Goal: Task Accomplishment & Management: Use online tool/utility

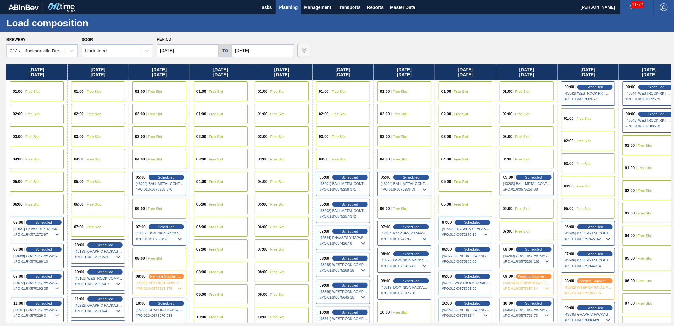
scroll to position [106, 501]
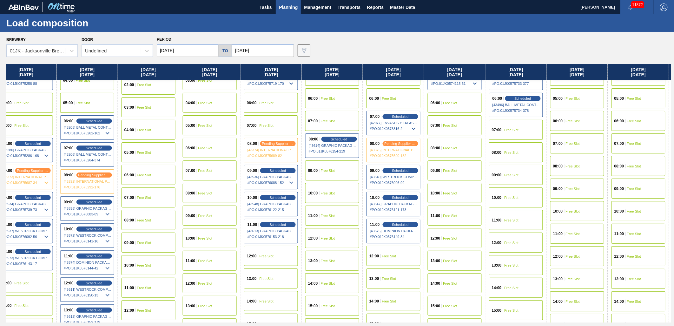
click at [276, 0] on button "Planning" at bounding box center [288, 7] width 25 height 14
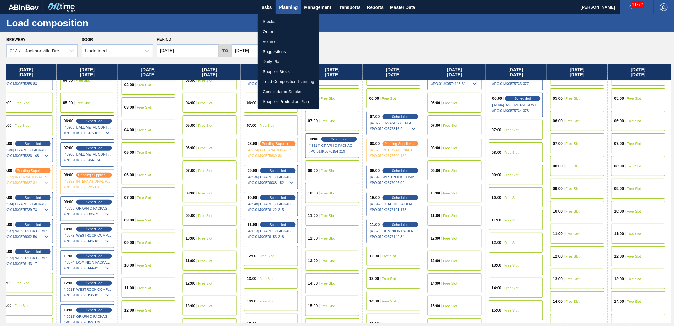
click at [286, 10] on div at bounding box center [337, 163] width 674 height 326
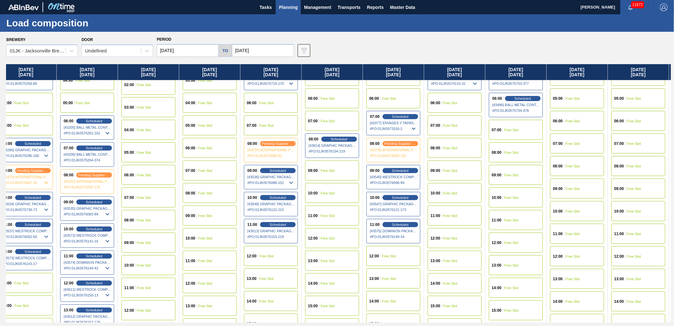
click at [286, 10] on span "Planning" at bounding box center [288, 7] width 19 height 8
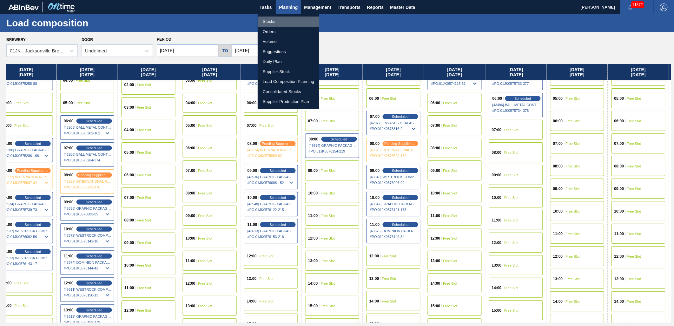
click at [276, 24] on li "Stocks" at bounding box center [289, 22] width 62 height 10
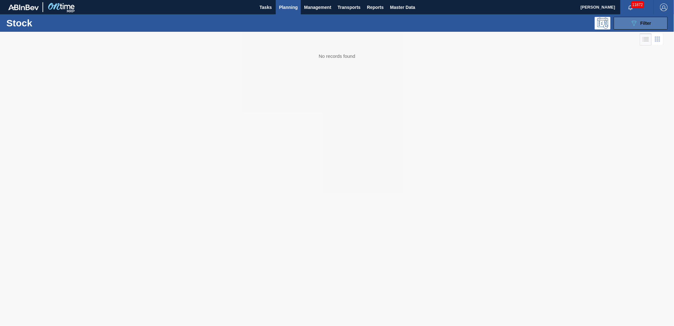
click at [624, 20] on button "089F7B8B-B2A5-4AFE-B5C0-19BA573D28AC Filter" at bounding box center [641, 23] width 54 height 13
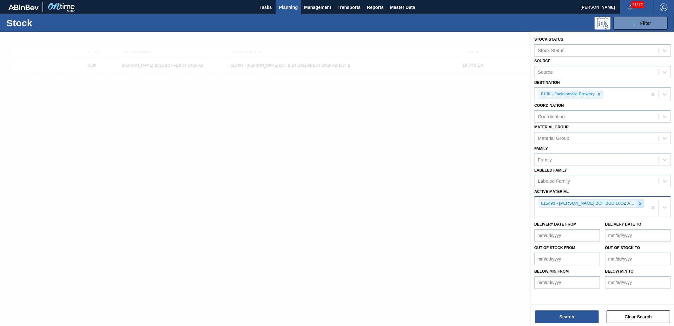
click at [638, 201] on div at bounding box center [640, 203] width 7 height 8
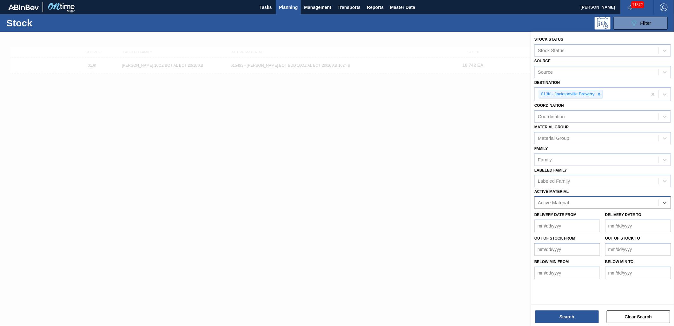
drag, startPoint x: 602, startPoint y: 93, endPoint x: 587, endPoint y: 126, distance: 36.7
click at [602, 93] on div at bounding box center [599, 94] width 7 height 8
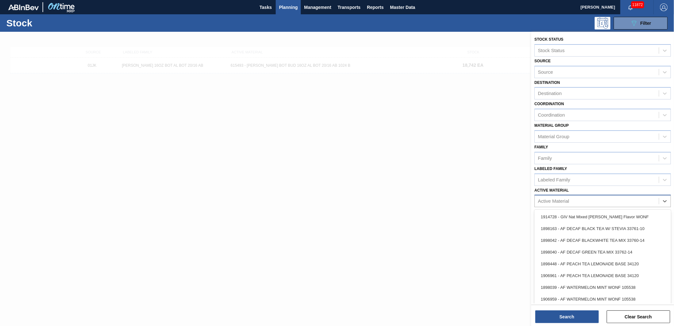
click at [553, 198] on div "Active Material" at bounding box center [553, 200] width 31 height 5
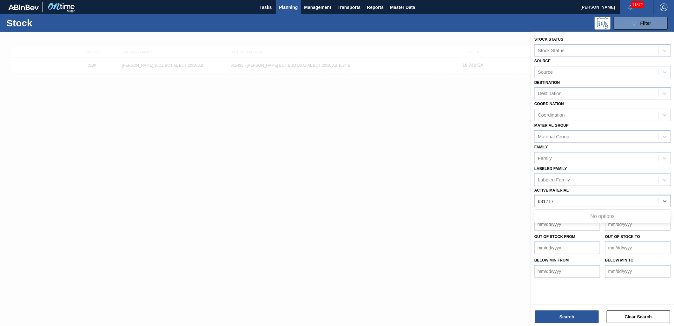
type Material "631717"
drag, startPoint x: 567, startPoint y: 200, endPoint x: 442, endPoint y: 191, distance: 124.4
click at [531, 197] on div "Stock Status Stock Status Source Source Destination Destination Coordination Co…" at bounding box center [602, 195] width 143 height 326
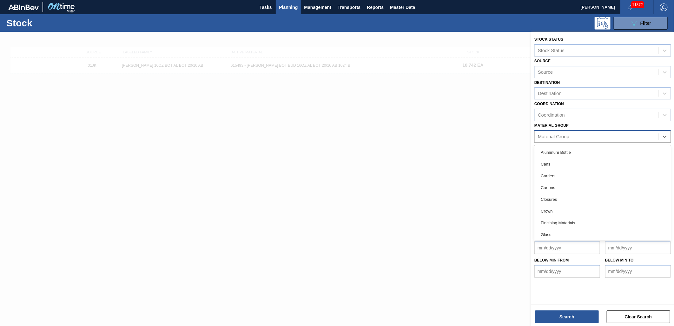
click at [563, 132] on div "Material Group" at bounding box center [597, 136] width 124 height 9
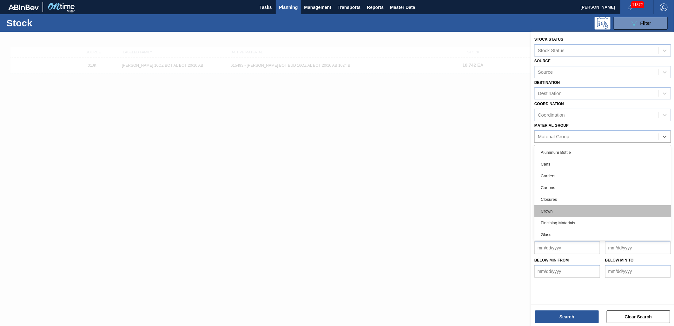
click at [560, 206] on div "Crown" at bounding box center [602, 211] width 136 height 12
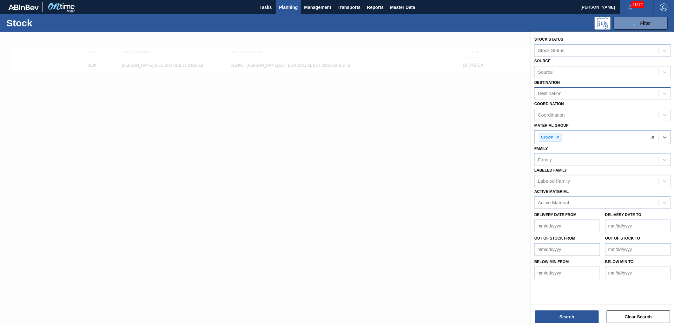
click at [589, 92] on div "Destination" at bounding box center [597, 93] width 124 height 9
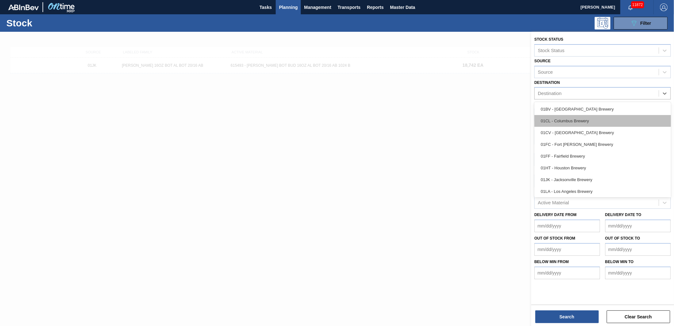
click at [583, 121] on div "01CL - Columbus Brewery" at bounding box center [602, 121] width 136 height 12
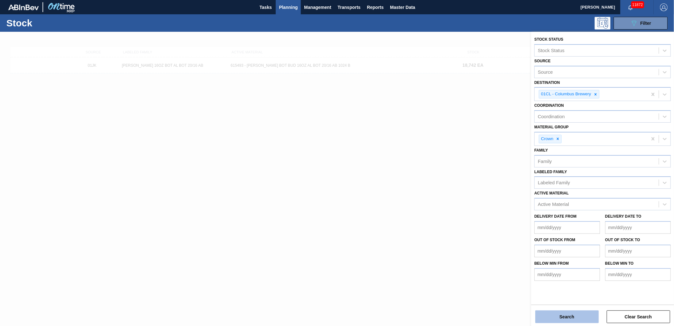
click at [576, 312] on button "Search" at bounding box center [566, 316] width 63 height 13
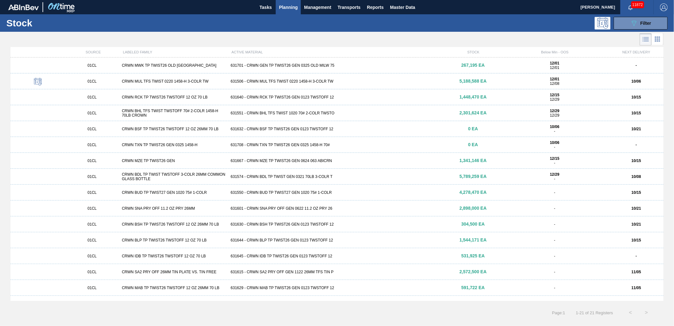
click at [338, 38] on div at bounding box center [332, 39] width 664 height 15
click at [404, 8] on span "Master Data" at bounding box center [402, 7] width 25 height 8
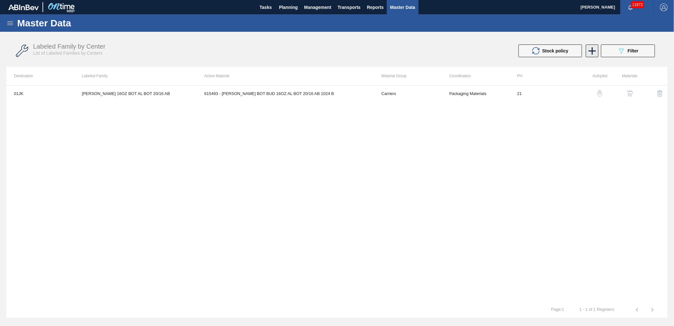
click at [592, 51] on icon at bounding box center [592, 50] width 7 height 7
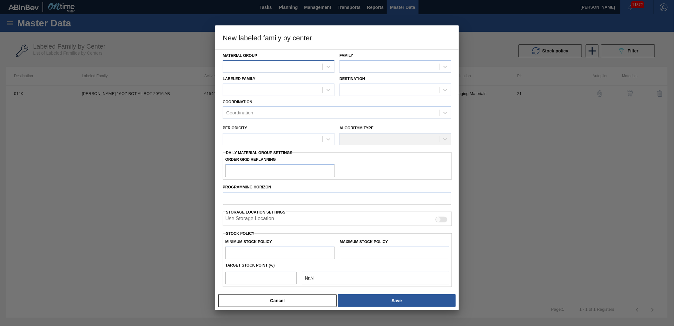
click at [248, 68] on div at bounding box center [272, 66] width 99 height 9
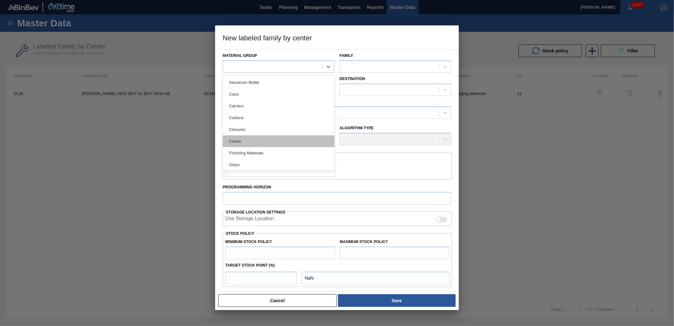
click at [247, 142] on div "Crown" at bounding box center [279, 141] width 112 height 12
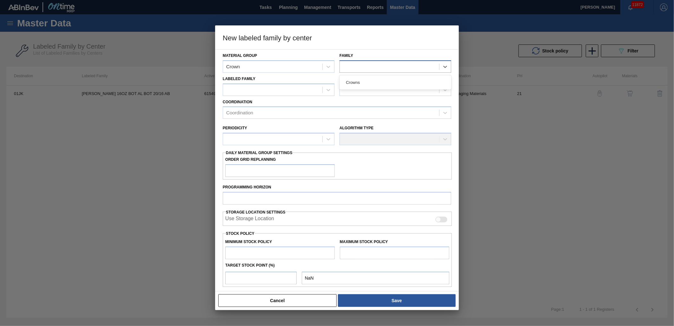
click at [407, 62] on div at bounding box center [389, 66] width 99 height 9
click at [398, 82] on div "Crowns" at bounding box center [396, 82] width 112 height 12
click at [327, 91] on icon at bounding box center [328, 90] width 6 height 6
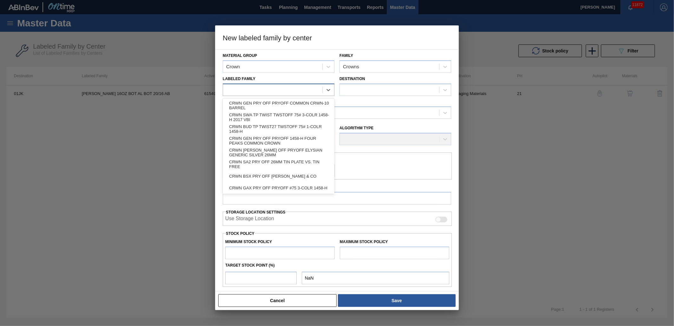
click at [291, 88] on div at bounding box center [272, 89] width 99 height 9
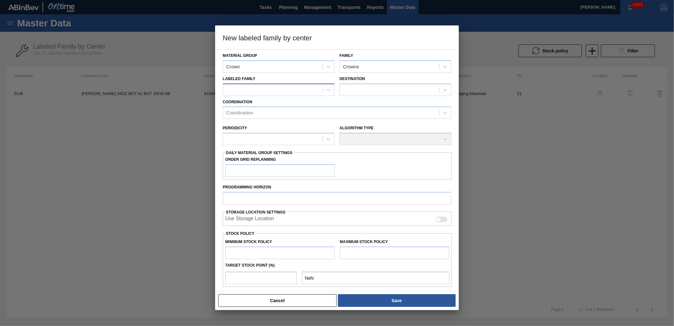
click at [233, 86] on div at bounding box center [272, 89] width 99 height 9
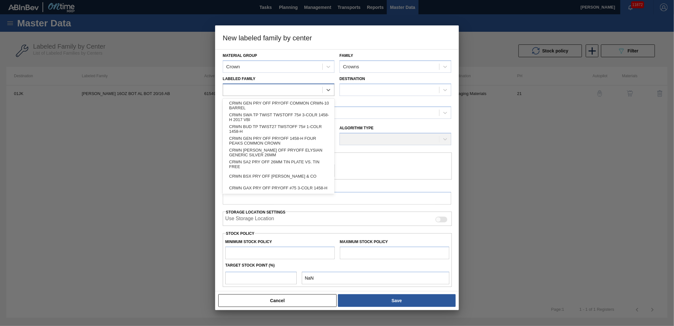
paste Family "CRWN MZL TP TWIST26 GEN 0725 75# 063 ABI"
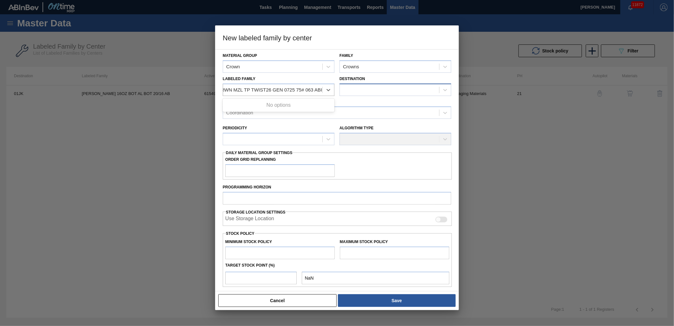
type Family "CRWN MZL TP TWIST26 GEN 0725 75# 063 ABI"
click at [347, 91] on div at bounding box center [389, 89] width 99 height 9
click at [342, 42] on h3 "New labeled family by center" at bounding box center [337, 37] width 244 height 24
click at [331, 88] on icon at bounding box center [328, 90] width 6 height 6
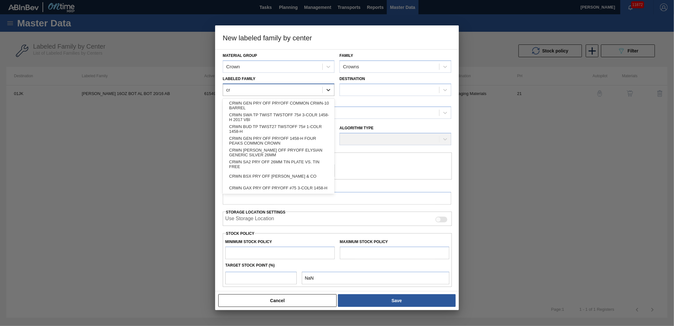
type Family "c"
click at [321, 48] on h3 "New labeled family by center" at bounding box center [337, 37] width 244 height 24
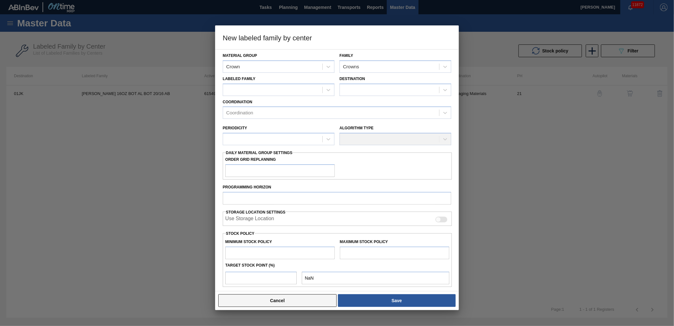
click at [323, 303] on button "Cancel" at bounding box center [277, 300] width 118 height 13
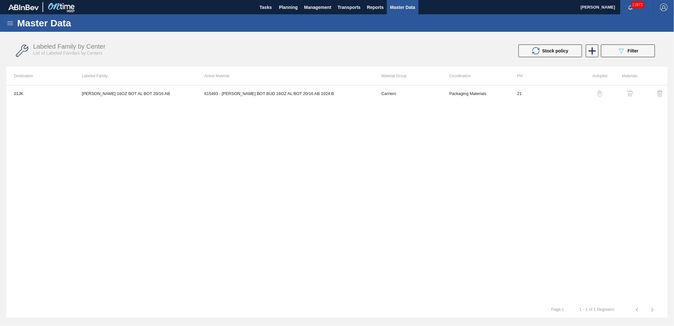
click at [8, 22] on icon at bounding box center [10, 23] width 8 height 8
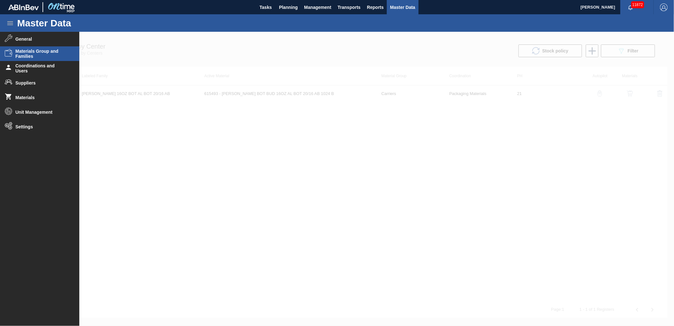
click at [46, 52] on span "Materials Group and Families" at bounding box center [42, 54] width 52 height 10
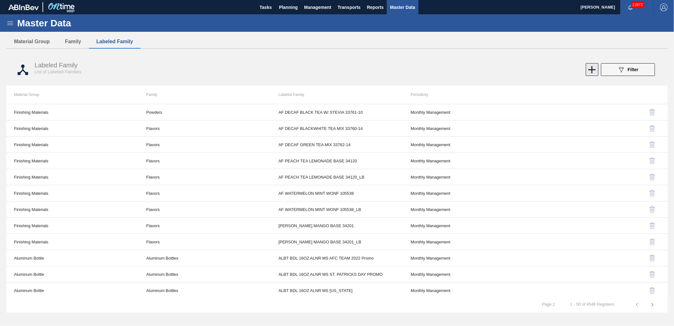
click at [589, 70] on icon at bounding box center [592, 69] width 12 height 12
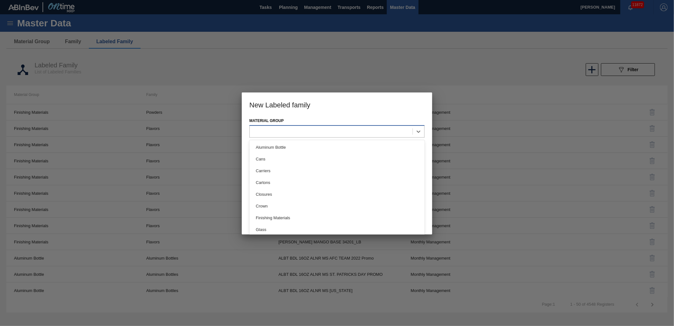
click at [384, 131] on div at bounding box center [331, 131] width 163 height 9
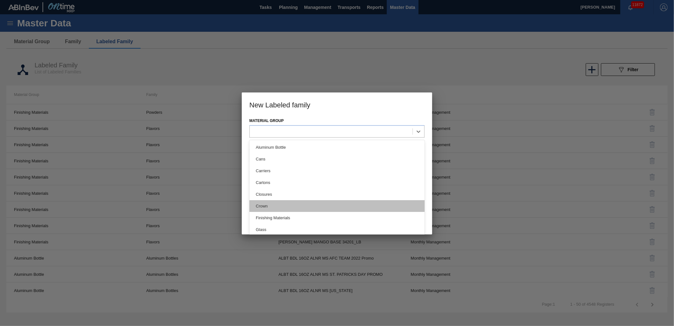
click at [286, 206] on div "Crown" at bounding box center [336, 206] width 175 height 12
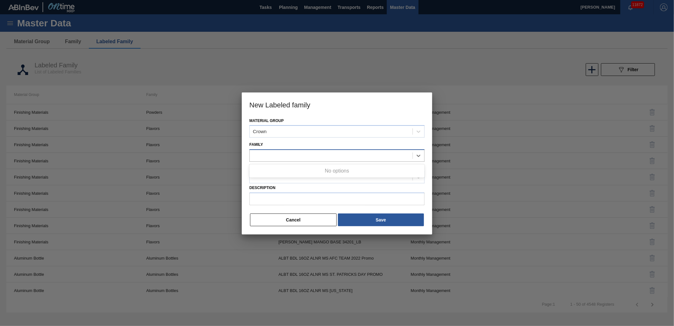
click at [295, 157] on div at bounding box center [331, 155] width 163 height 9
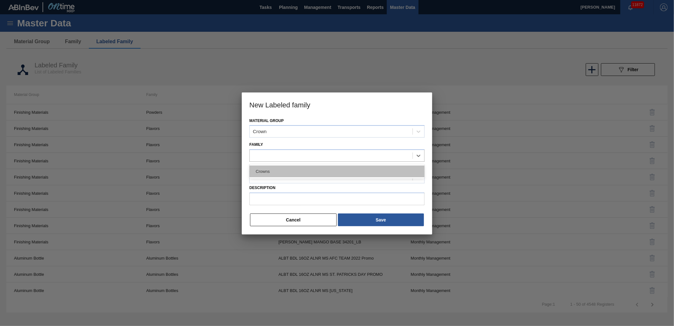
click at [334, 172] on div "Crowns" at bounding box center [336, 171] width 175 height 12
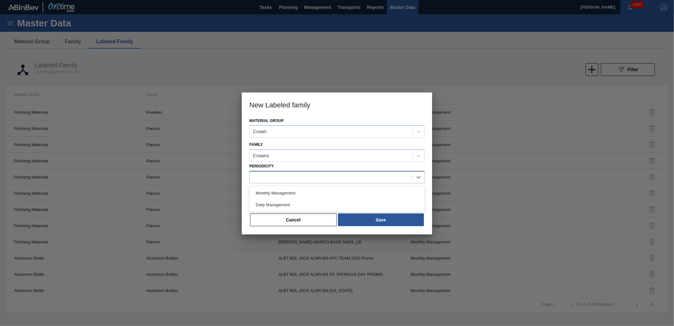
click at [332, 173] on div at bounding box center [331, 176] width 163 height 9
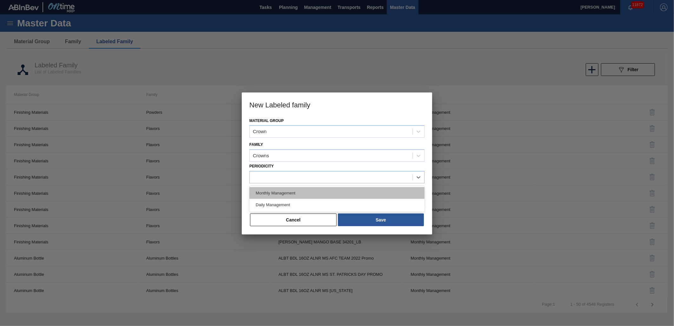
click at [300, 190] on div "Monthly Management" at bounding box center [336, 193] width 175 height 12
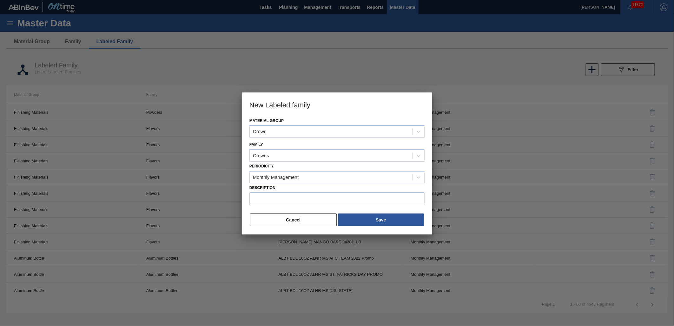
click at [296, 195] on input "Description" at bounding box center [336, 198] width 175 height 13
paste input "CRWN MZL TP TWIST26 GEN 0725 75# 063 ABI"
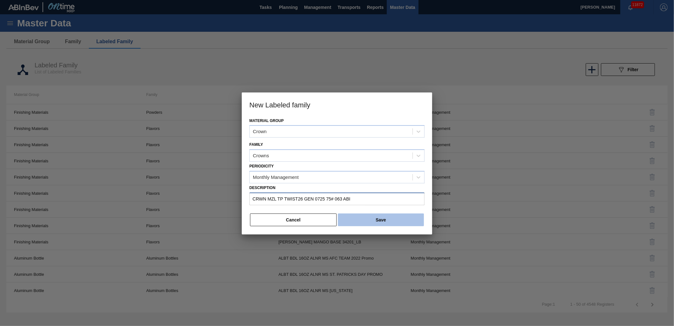
type input "CRWN MZL TP TWIST26 GEN 0725 75# 063 ABI"
click at [358, 216] on button "Save" at bounding box center [381, 219] width 86 height 13
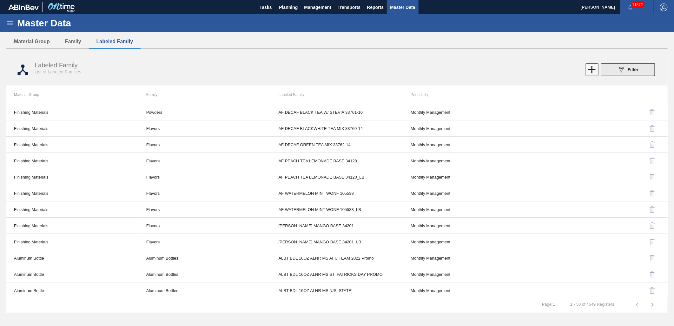
click at [627, 69] on div "089F7B8B-B2A5-4AFE-B5C0-19BA573D28AC Filter" at bounding box center [628, 70] width 21 height 8
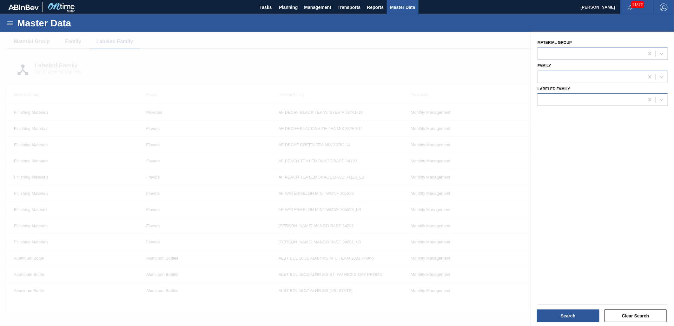
click at [564, 99] on div at bounding box center [591, 99] width 106 height 9
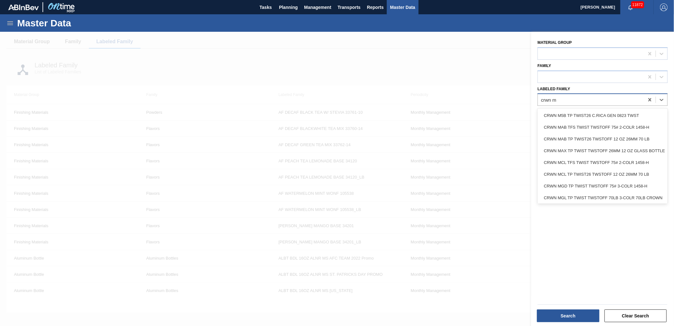
type Family "crwn m"
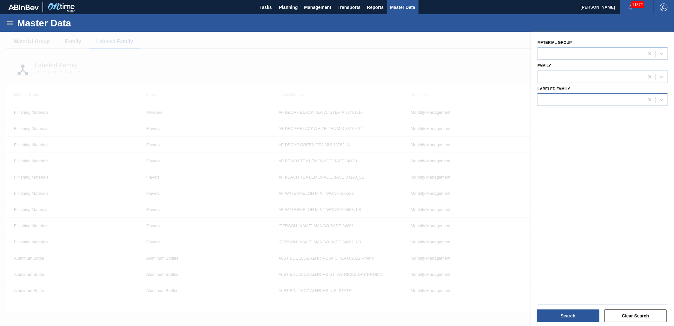
click at [564, 99] on div at bounding box center [591, 99] width 106 height 9
type Family "crwn mzl"
click at [579, 110] on div "CRWN MZL TP TWIST26 GEN 0725 75# 063 ABI" at bounding box center [603, 115] width 130 height 12
click at [552, 316] on button "Search" at bounding box center [568, 315] width 63 height 13
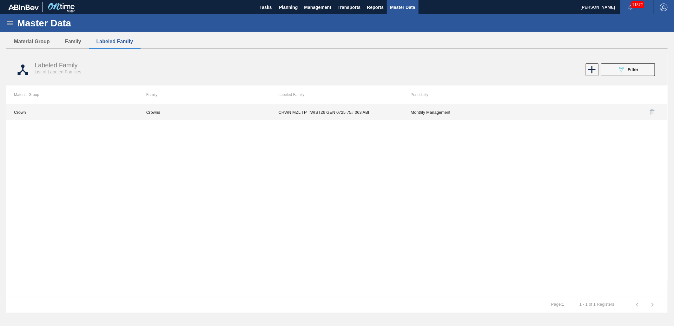
click at [386, 107] on td "CRWN MZL TP TWIST26 GEN 0725 75# 063 ABI" at bounding box center [337, 112] width 132 height 16
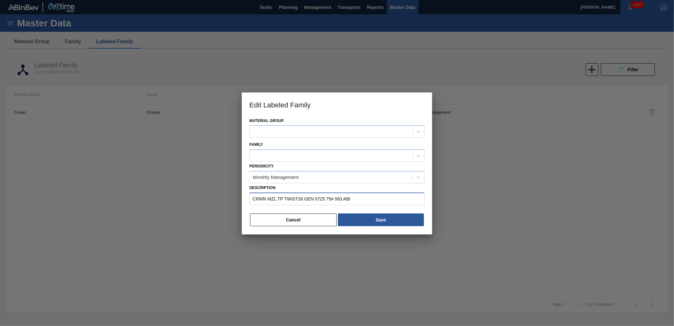
click at [355, 198] on input "CRWN MZL TP TWIST26 GEN 0725 75# 063 ABI" at bounding box center [336, 198] width 175 height 13
drag, startPoint x: 355, startPoint y: 198, endPoint x: 335, endPoint y: 198, distance: 19.4
click at [335, 198] on input "CRWN MZL TP TWIST26 GEN 0725 75# 063 ABI" at bounding box center [336, 198] width 175 height 13
type input "CRWN MZL TP TWIST26 GEN 0725 75#"
click at [428, 189] on div "Material Group Crown Family Crowns Periodicity Monthly Management Description C…" at bounding box center [337, 175] width 190 height 118
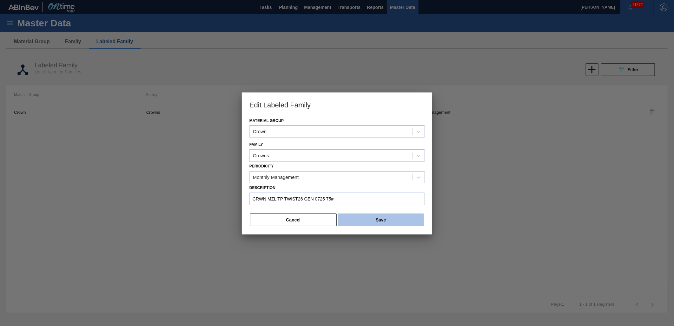
click at [397, 220] on button "Save" at bounding box center [381, 219] width 86 height 13
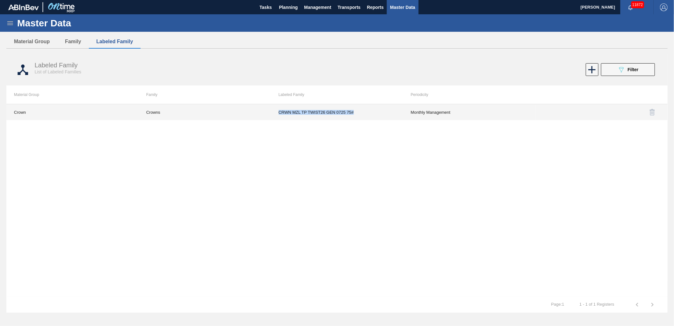
drag, startPoint x: 276, startPoint y: 111, endPoint x: 359, endPoint y: 111, distance: 83.2
click at [359, 111] on td "CRWN MZL TP TWIST26 GEN 0725 75#" at bounding box center [337, 112] width 132 height 16
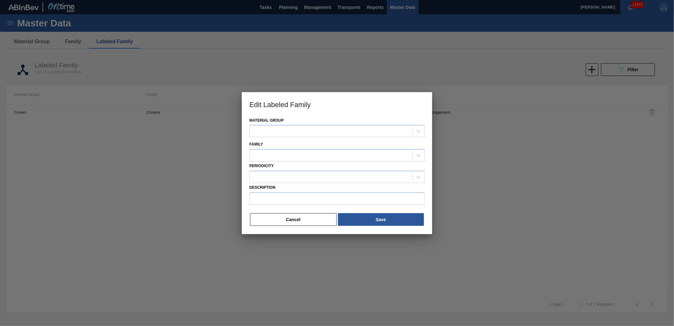
drag, startPoint x: 359, startPoint y: 111, endPoint x: 338, endPoint y: 112, distance: 21.3
type input "CRWN MZL TP TWIST26 GEN 0725 75#"
drag, startPoint x: 338, startPoint y: 112, endPoint x: 268, endPoint y: 211, distance: 120.7
click at [268, 211] on div "Material Group Crown Family Crowns Periodicity Monthly Management Description C…" at bounding box center [337, 175] width 190 height 118
click at [268, 224] on button "Cancel" at bounding box center [293, 219] width 87 height 13
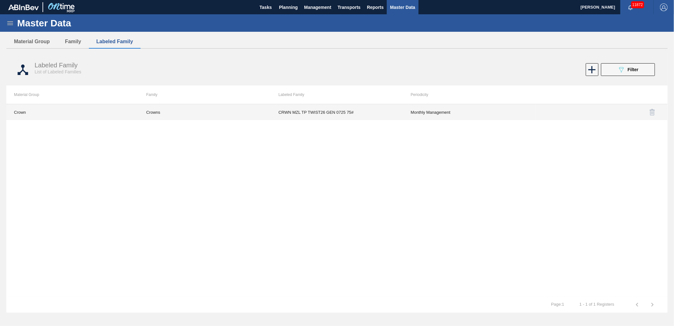
click at [354, 106] on td "CRWN MZL TP TWIST26 GEN 0725 75#" at bounding box center [337, 112] width 132 height 16
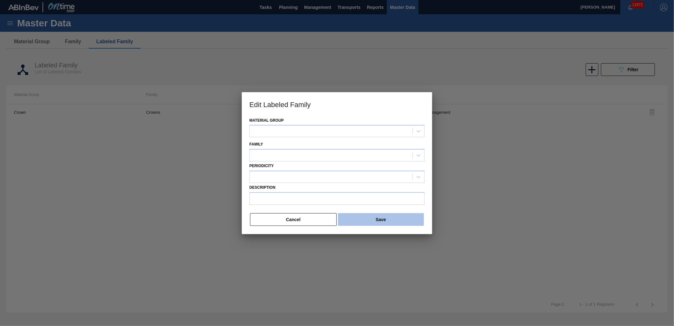
type input "CRWN MZL TP TWIST26 GEN 0725 75#"
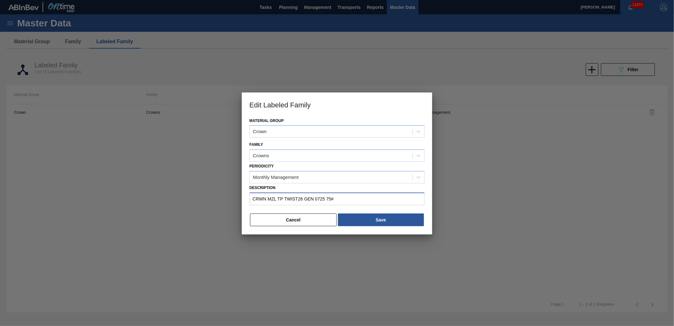
drag, startPoint x: 349, startPoint y: 195, endPoint x: 160, endPoint y: 182, distance: 189.9
click at [160, 182] on div "Edit Labeled Family Material Group Crown Family Crowns Periodicity Monthly Mana…" at bounding box center [337, 163] width 674 height 326
drag, startPoint x: 177, startPoint y: 221, endPoint x: 197, endPoint y: 217, distance: 21.0
click at [179, 220] on div at bounding box center [337, 163] width 674 height 326
click at [343, 250] on div at bounding box center [337, 163] width 674 height 326
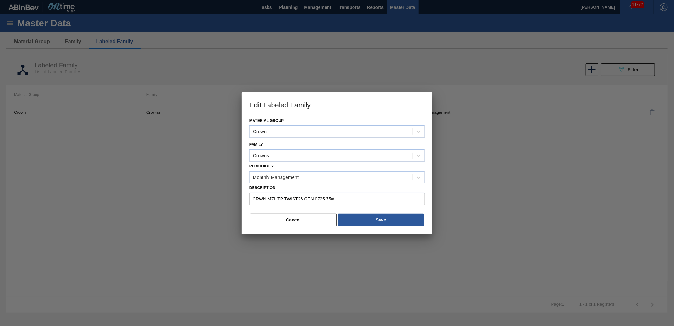
drag, startPoint x: 326, startPoint y: 240, endPoint x: 328, endPoint y: 237, distance: 4.3
click at [326, 238] on div at bounding box center [337, 163] width 674 height 326
click at [357, 219] on button "Save" at bounding box center [381, 219] width 86 height 13
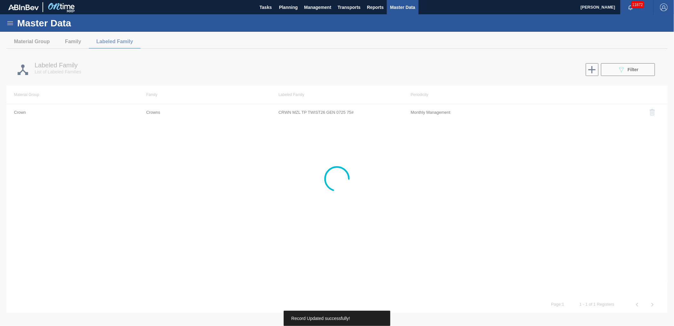
click at [400, 74] on div at bounding box center [337, 179] width 674 height 294
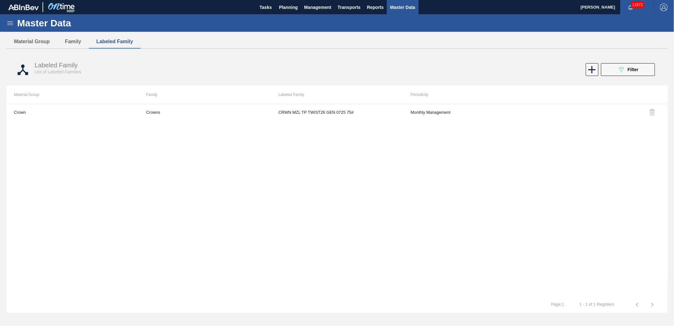
drag, startPoint x: 402, startPoint y: 7, endPoint x: 398, endPoint y: 16, distance: 9.7
click at [402, 7] on span "Master Data" at bounding box center [402, 7] width 25 height 8
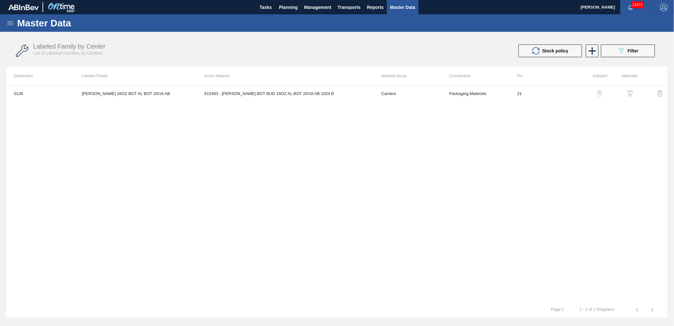
click at [10, 17] on div "Master Data" at bounding box center [337, 22] width 674 height 17
click at [10, 25] on icon at bounding box center [10, 23] width 8 height 8
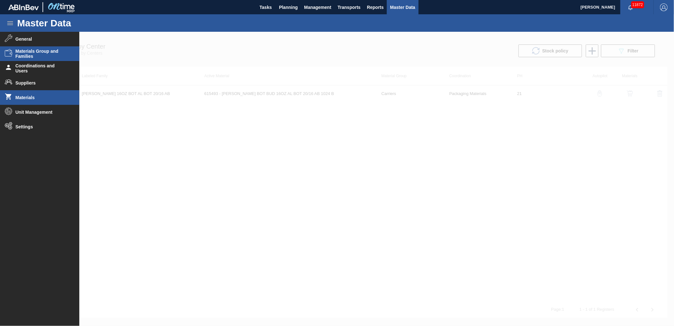
click at [20, 99] on span "Materials" at bounding box center [42, 97] width 52 height 5
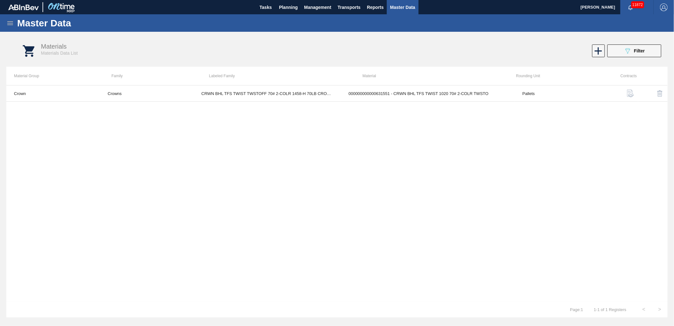
click at [9, 20] on icon at bounding box center [10, 23] width 8 height 8
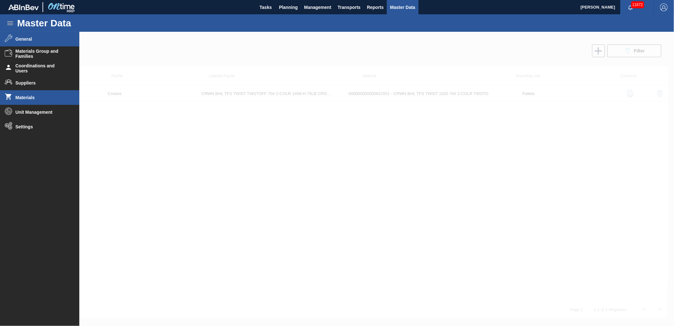
click at [23, 36] on span "General" at bounding box center [42, 38] width 52 height 5
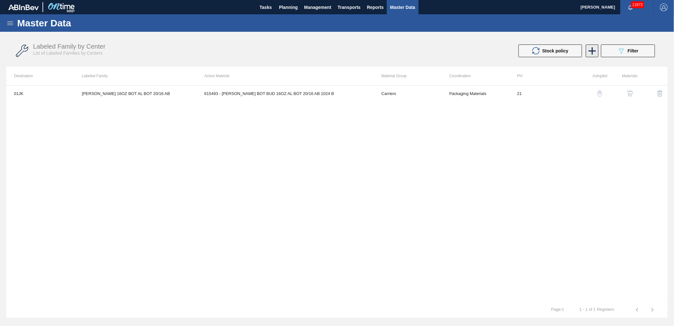
click at [596, 48] on icon at bounding box center [592, 51] width 12 height 12
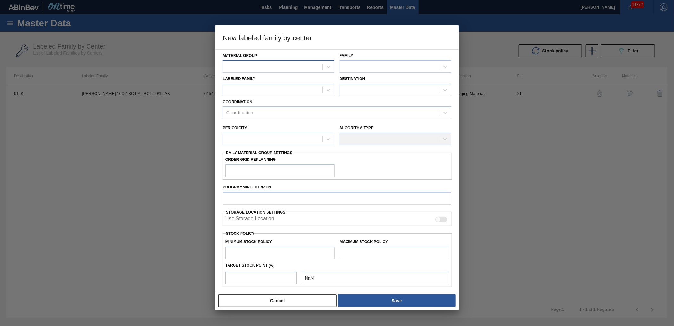
click at [272, 62] on div at bounding box center [272, 66] width 99 height 9
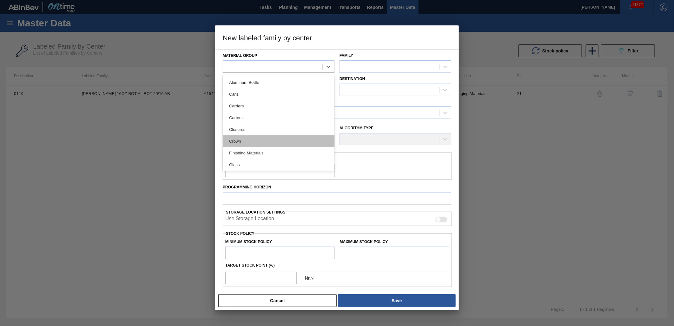
drag, startPoint x: 243, startPoint y: 138, endPoint x: 363, endPoint y: 67, distance: 139.5
click at [244, 137] on div "Crown" at bounding box center [279, 141] width 112 height 12
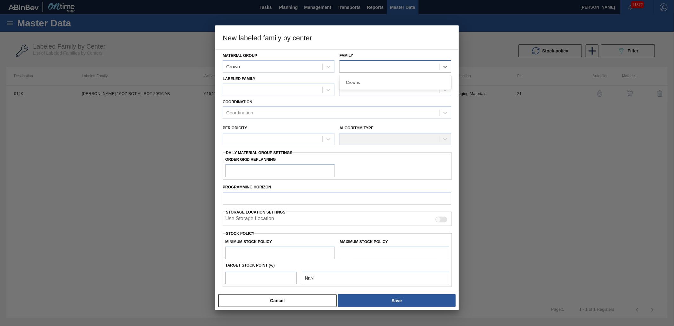
click at [393, 62] on div at bounding box center [389, 66] width 99 height 9
click at [363, 81] on div "Crowns" at bounding box center [396, 82] width 112 height 12
click at [306, 91] on div at bounding box center [272, 89] width 99 height 9
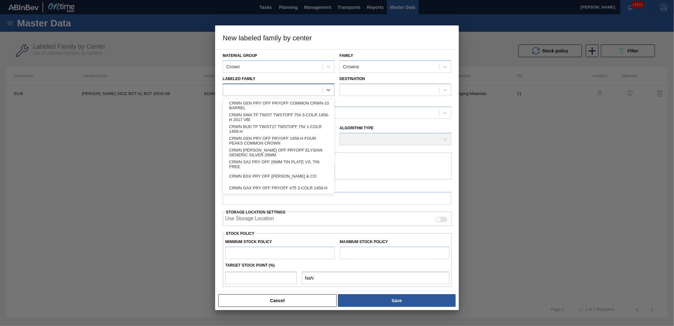
paste Family "CRWN MZL TP TWIST26 GEN 0725 75#"
type Family "CRWN MZL TP TWIST26 GEN 0725 75#"
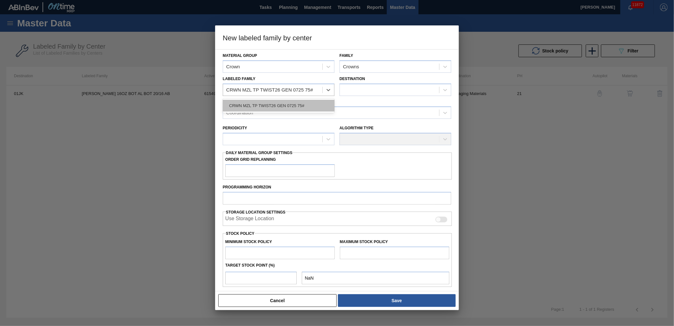
click at [305, 104] on div "CRWN MZL TP TWIST26 GEN 0725 75#" at bounding box center [279, 106] width 112 height 12
click at [367, 88] on div at bounding box center [389, 89] width 99 height 9
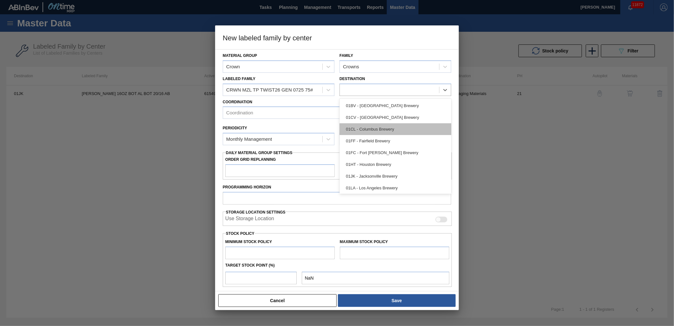
click at [374, 125] on div "01CL - Columbus Brewery" at bounding box center [396, 129] width 112 height 12
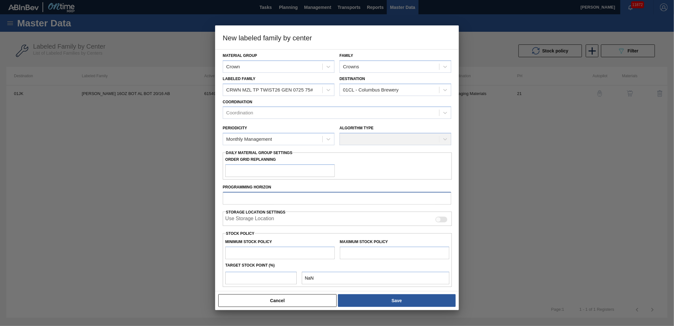
click at [287, 197] on input "Programming Horizon" at bounding box center [337, 198] width 229 height 13
type input "84"
click at [354, 173] on div "Order Grid Replanning" at bounding box center [337, 166] width 229 height 22
click at [360, 118] on div "Material Group Crown Family Crowns Labeled Family CRWN MZL TP TWIST26 GEN 0725 …" at bounding box center [337, 196] width 229 height 292
drag, startPoint x: 360, startPoint y: 118, endPoint x: 369, endPoint y: 109, distance: 12.8
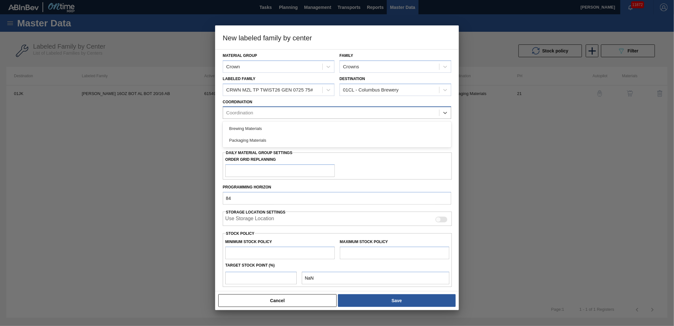
click at [361, 113] on div "Coordination" at bounding box center [331, 112] width 216 height 9
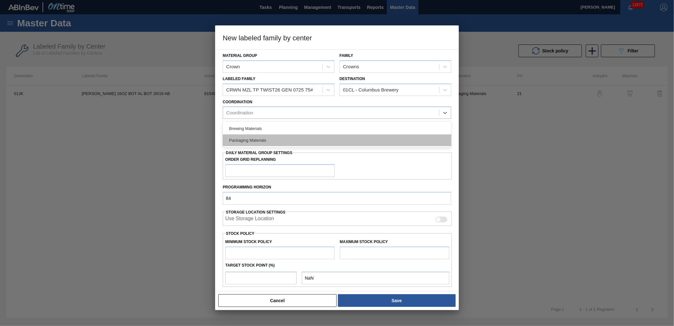
click at [270, 136] on div "Packaging Materials" at bounding box center [337, 140] width 229 height 12
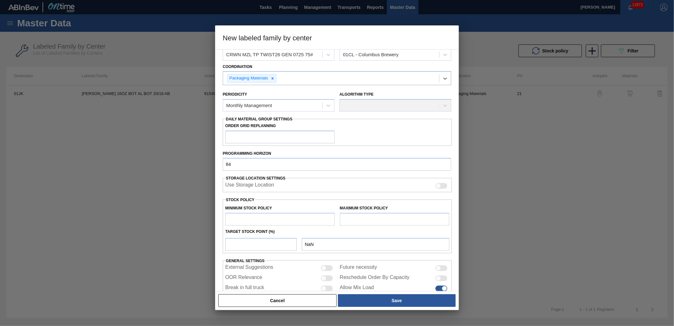
scroll to position [62, 0]
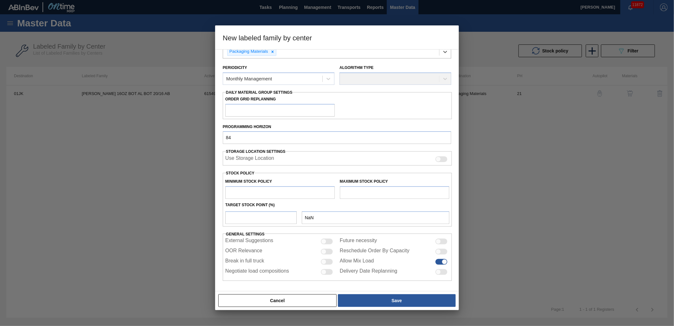
click at [275, 188] on input "text" at bounding box center [279, 192] width 109 height 13
type input "0"
click at [412, 195] on input "text" at bounding box center [394, 192] width 109 height 13
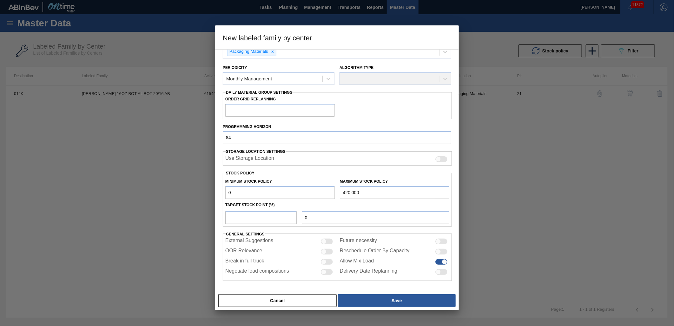
type input "420,000"
click at [281, 220] on input "number" at bounding box center [260, 217] width 71 height 13
type input "1"
type input "4,200"
type input "10"
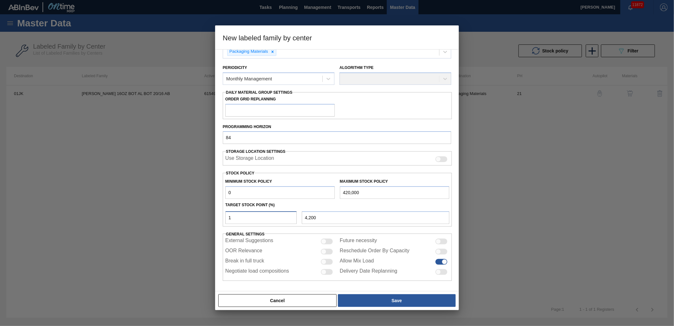
type input "42,000"
type input "100"
type input "420,000"
type input "100"
click at [326, 252] on div at bounding box center [327, 251] width 12 height 6
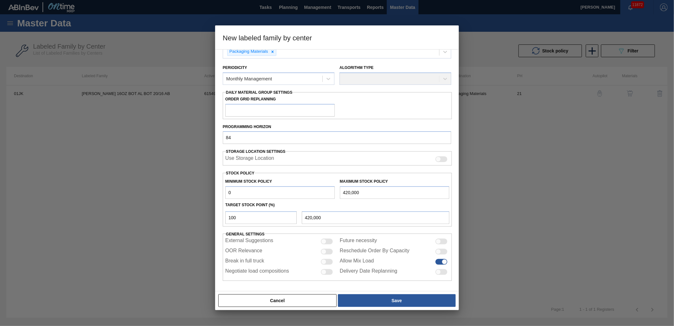
checkbox input "true"
click at [364, 193] on input "420,000" at bounding box center [394, 192] width 109 height 13
click at [368, 194] on input "420,000" at bounding box center [394, 192] width 109 height 13
drag, startPoint x: 359, startPoint y: 194, endPoint x: 335, endPoint y: 194, distance: 24.4
click at [335, 194] on div "Minimum Stock Policy 0 Maximum Stock Policy 420,000" at bounding box center [337, 186] width 229 height 23
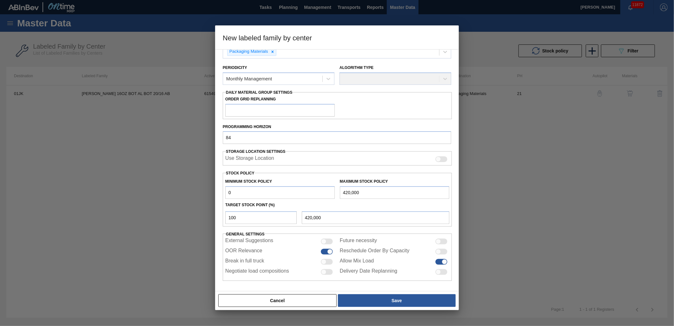
type input "2"
type input "29"
type input "294"
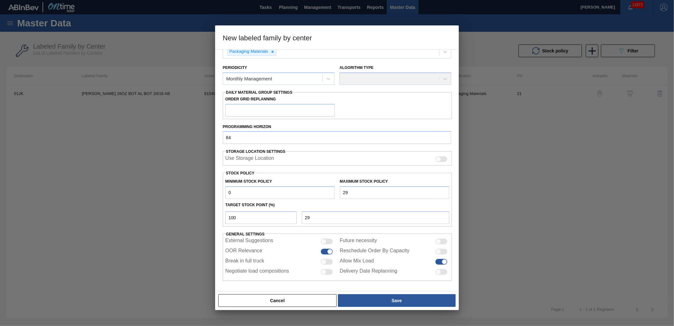
type input "294"
type input "2,940"
type input "29,400"
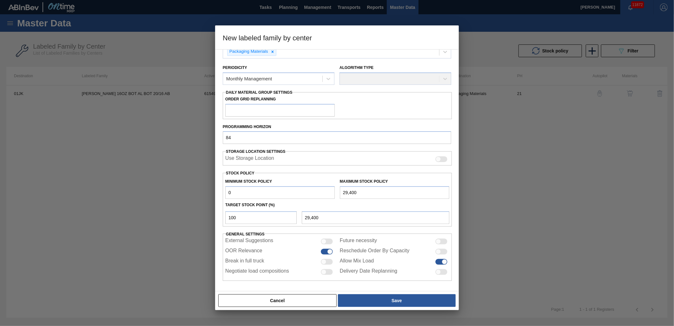
type input "294,000"
type input "2,940,000"
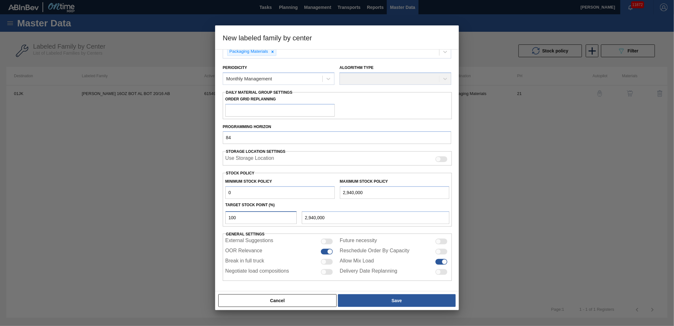
drag, startPoint x: 275, startPoint y: 218, endPoint x: 192, endPoint y: 218, distance: 83.5
click at [192, 218] on div "New labeled family by center Material Group Crown Family Crowns Labeled Family …" at bounding box center [337, 163] width 674 height 326
type input "1"
type input "29,400"
type input "10"
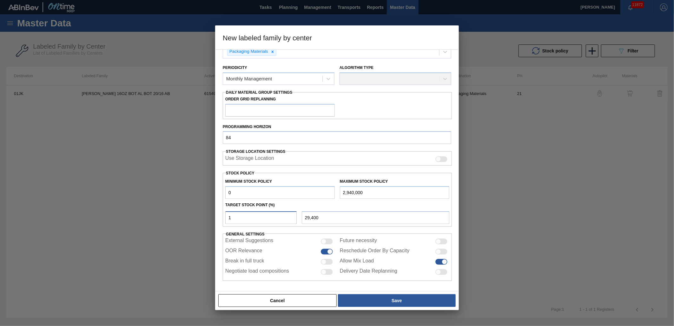
type input "294,000"
type input "1"
type input "29,400"
type input "0"
type input "5"
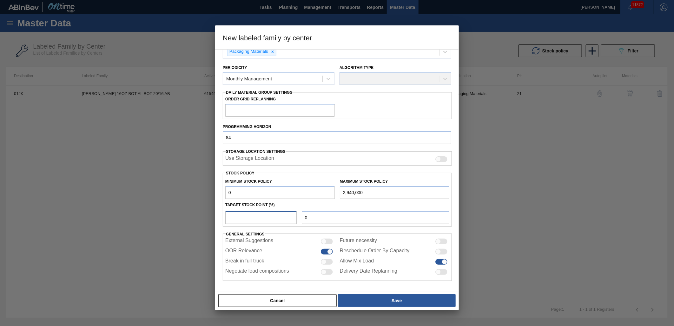
type input "147,000"
type input "0"
type input "8"
type input "235,200"
type input "0"
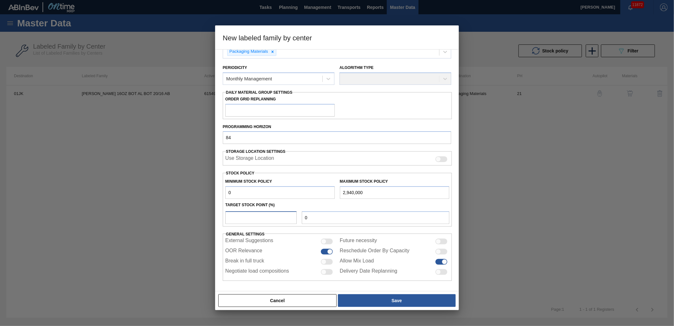
type input "9"
type input "264,600"
type input "0"
type input "1"
type input "29,400"
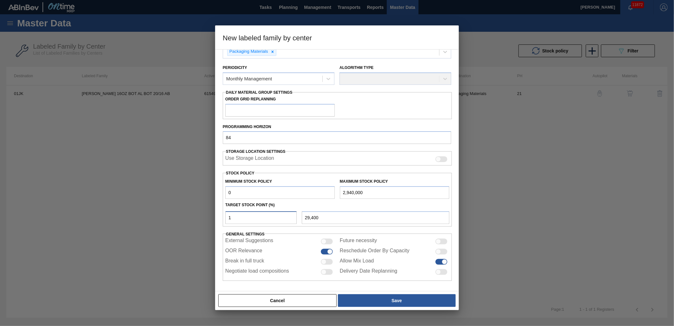
type input "15"
type input "441,000"
type input "15"
click at [416, 298] on button "Save" at bounding box center [397, 300] width 118 height 13
click at [330, 76] on icon at bounding box center [328, 79] width 6 height 6
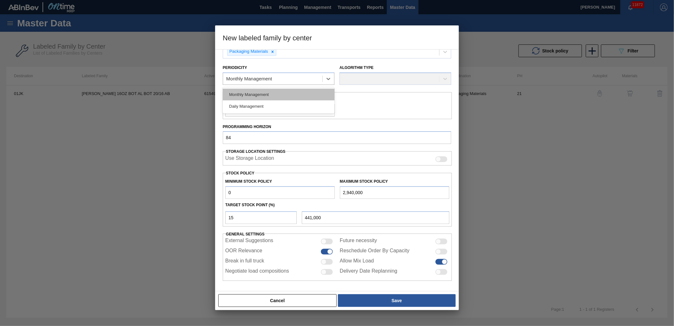
click at [301, 92] on div "Monthly Management" at bounding box center [279, 95] width 112 height 12
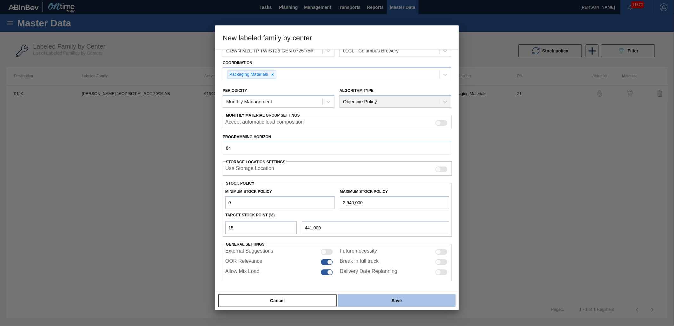
click at [371, 305] on button "Save" at bounding box center [397, 300] width 118 height 13
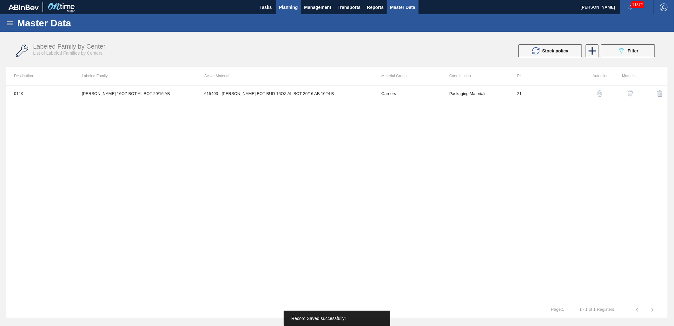
click at [293, 8] on span "Planning" at bounding box center [288, 7] width 19 height 8
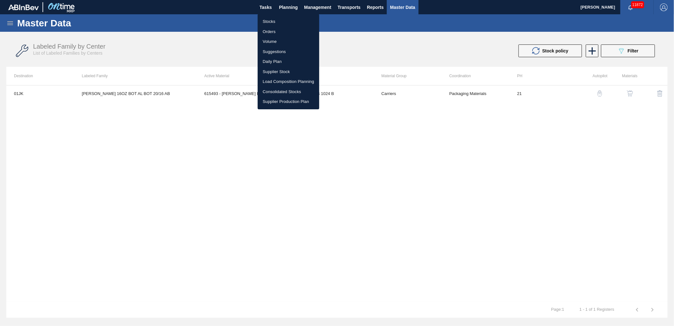
click at [286, 52] on li "Suggestions" at bounding box center [289, 52] width 62 height 10
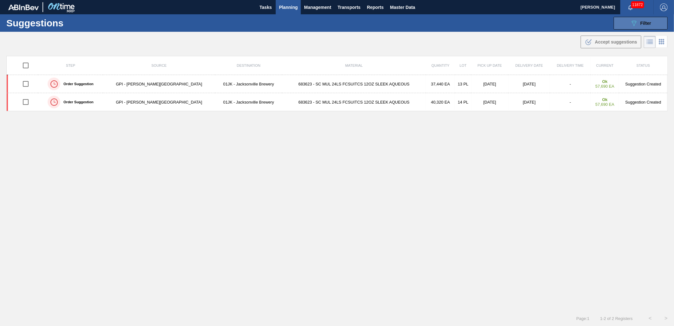
click at [630, 23] on icon "089F7B8B-B2A5-4AFE-B5C0-19BA573D28AC" at bounding box center [634, 23] width 8 height 8
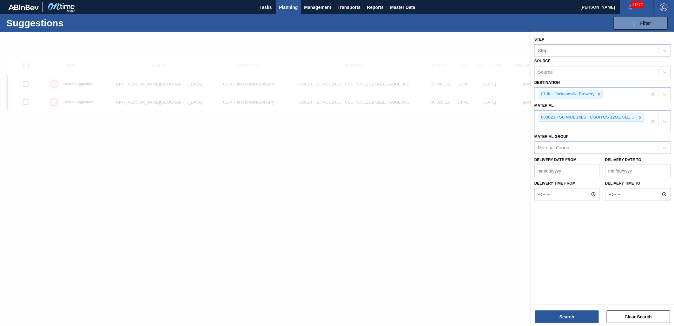
click at [474, 144] on div at bounding box center [337, 195] width 674 height 326
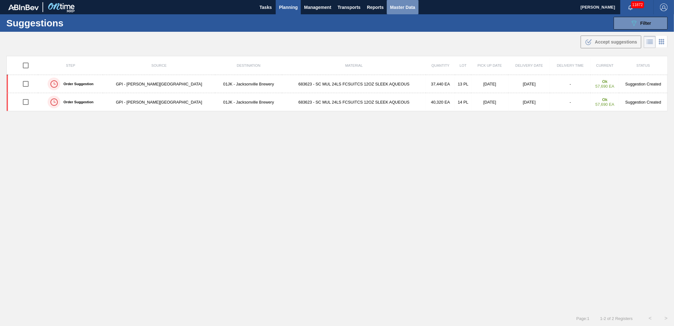
click at [391, 8] on span "Master Data" at bounding box center [402, 7] width 25 height 8
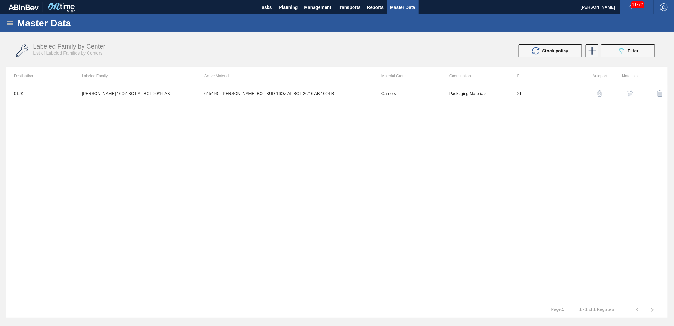
click at [13, 26] on icon at bounding box center [10, 23] width 8 height 8
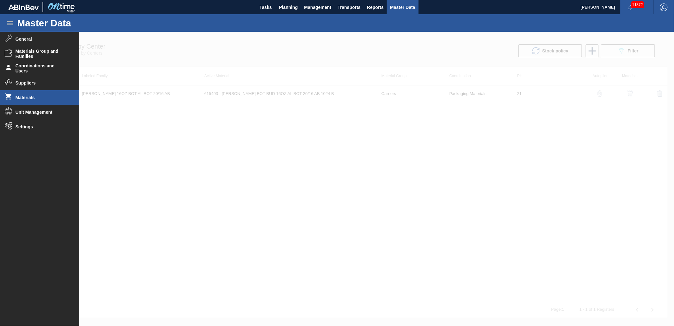
click at [20, 102] on li "Materials" at bounding box center [39, 97] width 79 height 15
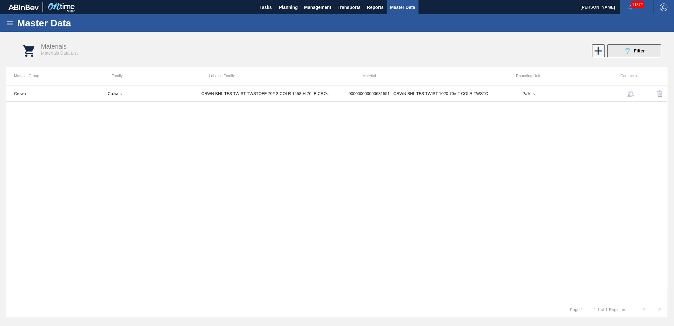
click at [650, 49] on button "089F7B8B-B2A5-4AFE-B5C0-19BA573D28AC Filter" at bounding box center [634, 50] width 54 height 13
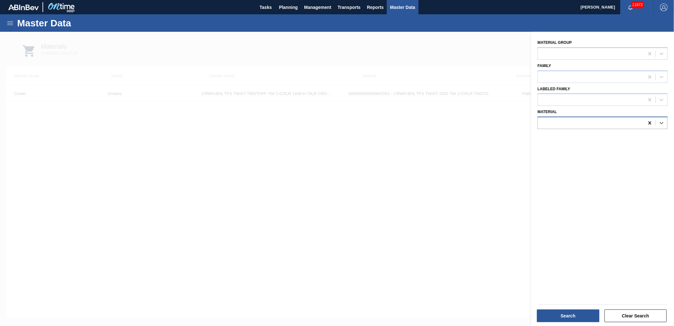
click at [649, 123] on icon at bounding box center [650, 123] width 6 height 6
click at [499, 181] on div at bounding box center [337, 195] width 674 height 326
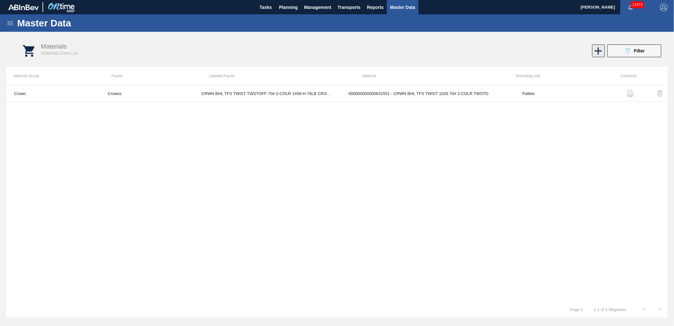
click at [597, 46] on icon at bounding box center [598, 51] width 12 height 12
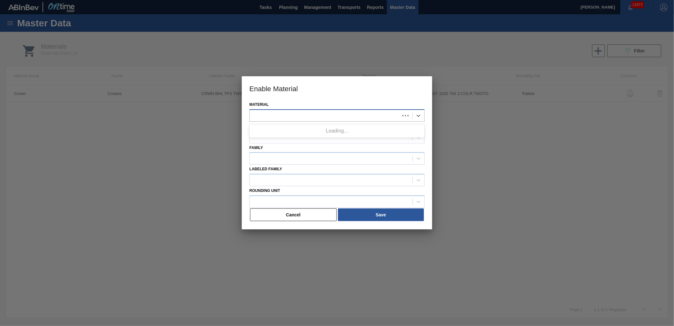
click at [267, 112] on div at bounding box center [325, 115] width 150 height 9
type input "631717"
click at [329, 101] on div "Material" at bounding box center [336, 111] width 175 height 22
click at [286, 214] on button "Cancel" at bounding box center [293, 214] width 87 height 13
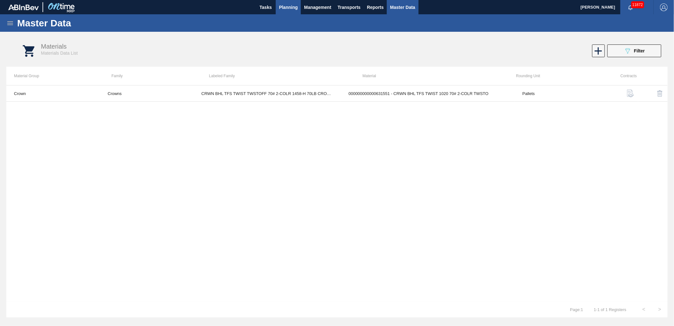
click at [297, 6] on span "Planning" at bounding box center [288, 7] width 19 height 8
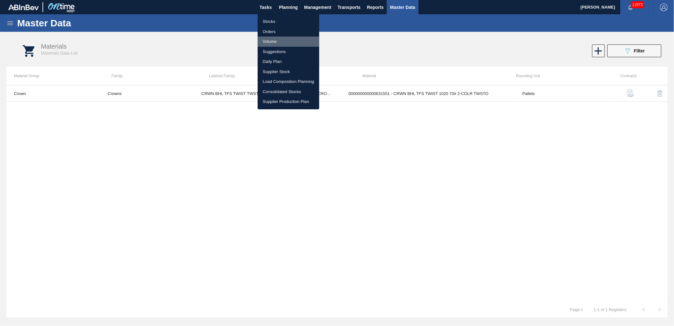
click at [274, 40] on li "Volume" at bounding box center [289, 41] width 62 height 10
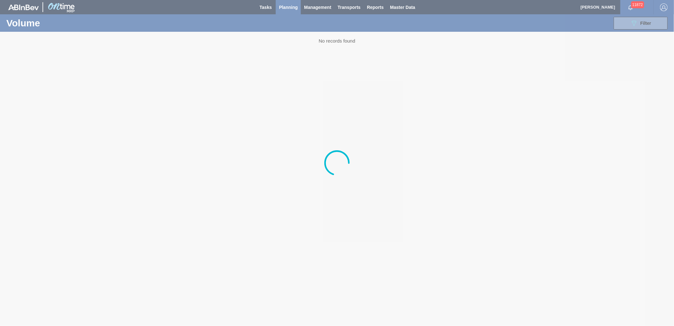
click at [288, 7] on div at bounding box center [337, 163] width 674 height 326
click at [394, 28] on div at bounding box center [337, 163] width 674 height 326
click at [294, 6] on div at bounding box center [337, 163] width 674 height 326
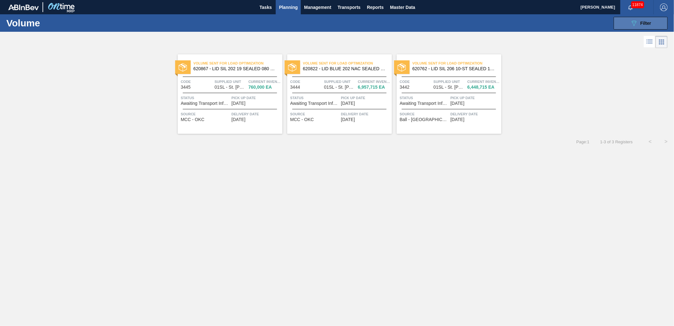
click at [619, 17] on button "089F7B8B-B2A5-4AFE-B5C0-19BA573D28AC Filter" at bounding box center [641, 23] width 54 height 13
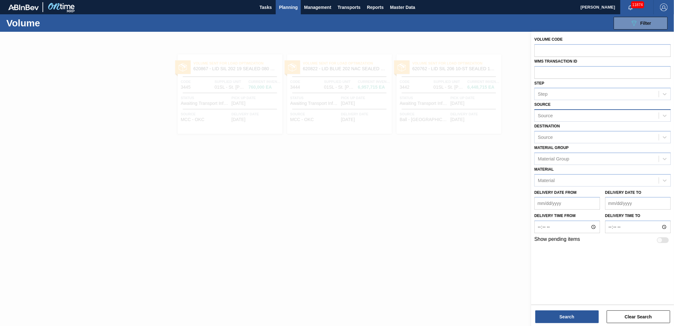
click at [574, 115] on div "Source" at bounding box center [597, 115] width 124 height 9
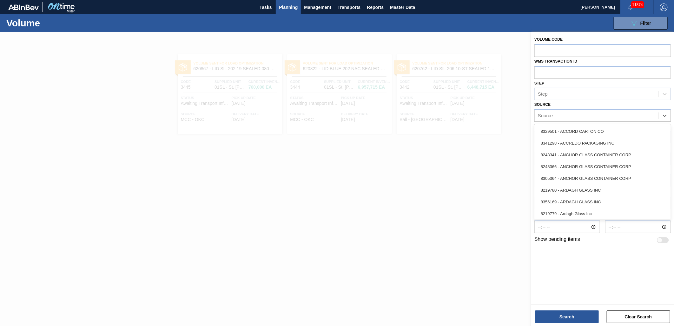
click at [573, 105] on div "Source option 8329501 - ACCORD CARTON CO focused, 1 of 101. 101 results availab…" at bounding box center [602, 111] width 136 height 22
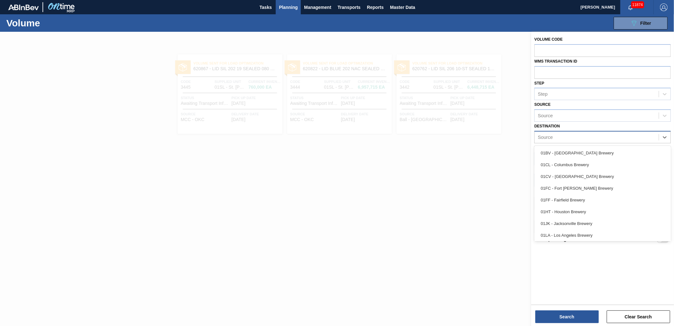
click at [572, 132] on div "Source" at bounding box center [597, 136] width 124 height 9
click at [561, 215] on div "01HT - Houston Brewery" at bounding box center [602, 212] width 136 height 12
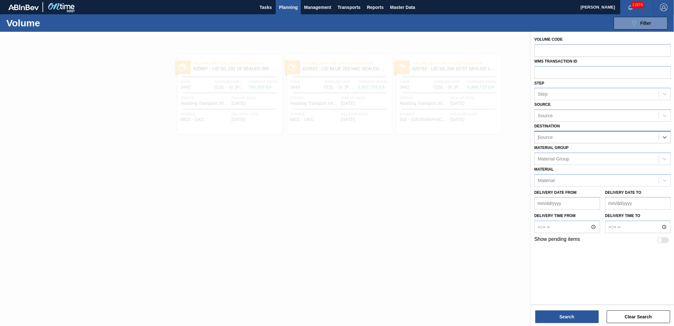
type input "jk"
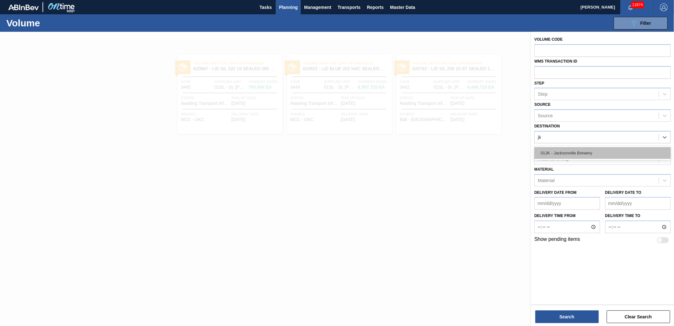
click at [595, 150] on div "01JK - Jacksonville Brewery" at bounding box center [602, 153] width 136 height 12
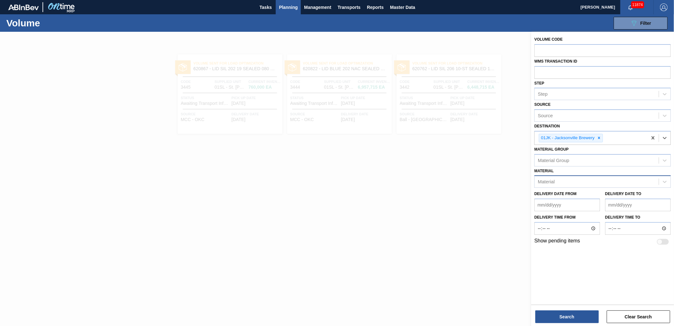
click at [552, 182] on div "Material" at bounding box center [546, 181] width 17 height 5
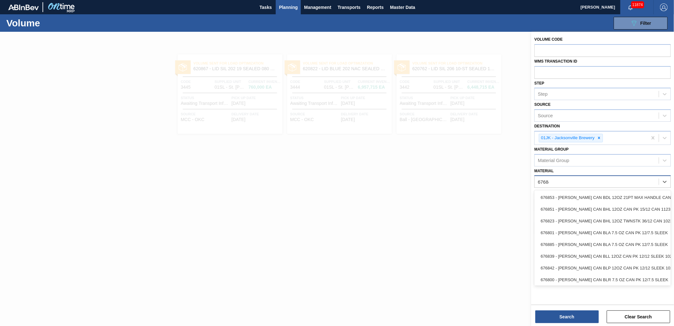
type input "676844"
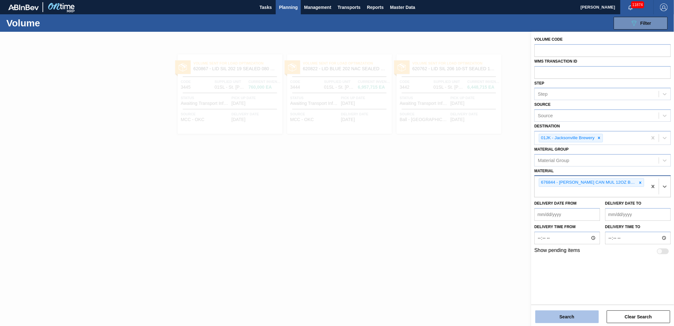
click at [563, 320] on button "Search" at bounding box center [566, 316] width 63 height 13
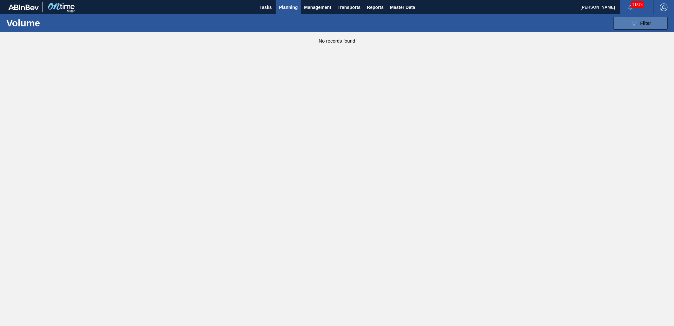
click at [629, 27] on button "089F7B8B-B2A5-4AFE-B5C0-19BA573D28AC Filter" at bounding box center [641, 23] width 54 height 13
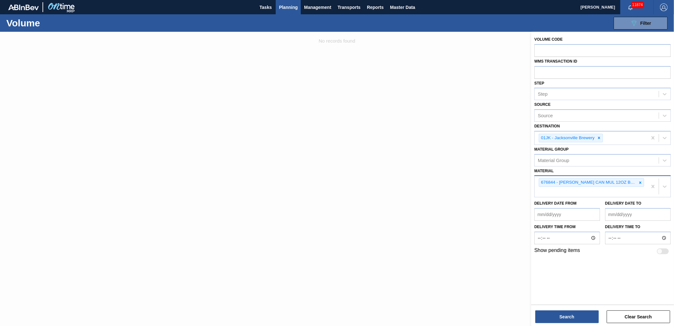
click at [483, 269] on div at bounding box center [337, 195] width 674 height 326
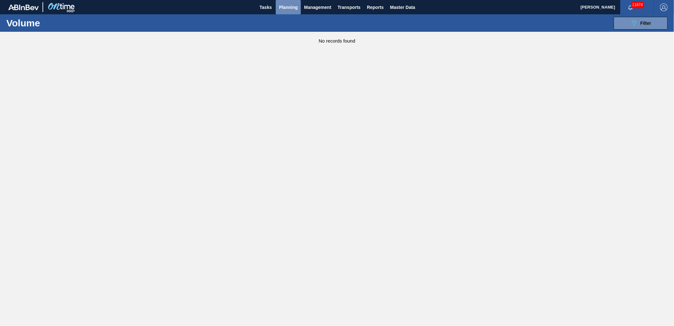
click at [296, 7] on span "Planning" at bounding box center [288, 7] width 19 height 8
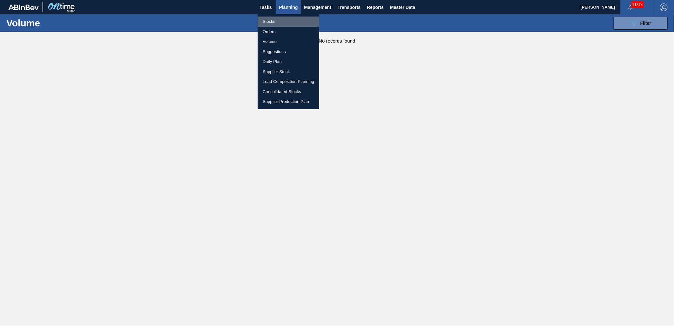
click at [286, 19] on li "Stocks" at bounding box center [289, 22] width 62 height 10
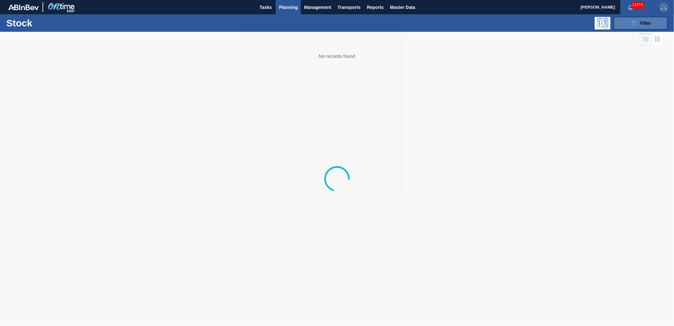
click at [627, 22] on button "089F7B8B-B2A5-4AFE-B5C0-19BA573D28AC Filter" at bounding box center [641, 23] width 54 height 13
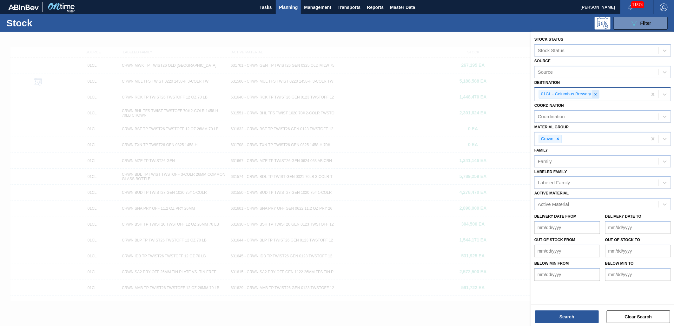
click at [597, 93] on icon at bounding box center [595, 94] width 4 height 4
click at [656, 89] on div "Destination" at bounding box center [597, 93] width 124 height 9
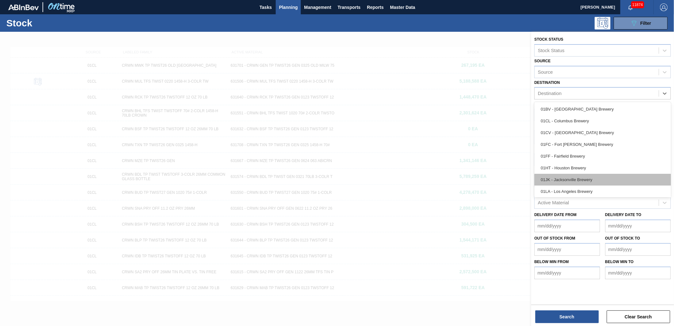
click at [580, 179] on div "01JK - Jacksonville Brewery" at bounding box center [602, 180] width 136 height 12
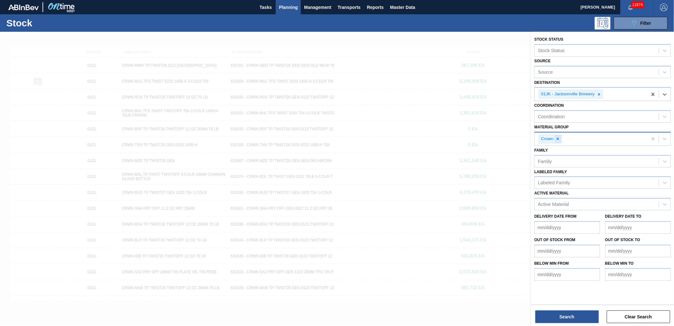
click at [559, 137] on icon at bounding box center [558, 138] width 4 height 4
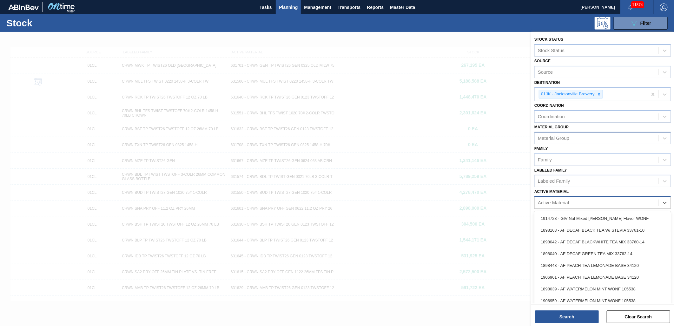
click at [549, 200] on div "Active Material" at bounding box center [553, 202] width 31 height 5
type Material "676844"
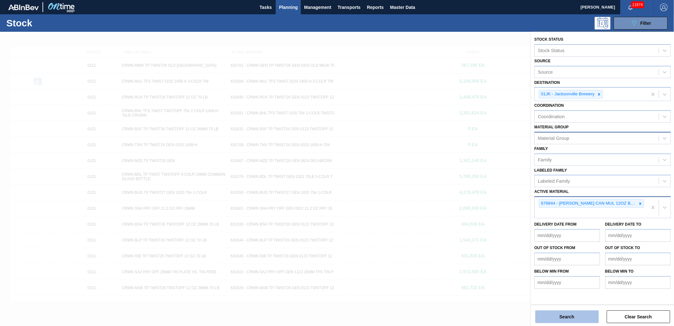
click at [578, 316] on button "Search" at bounding box center [566, 316] width 63 height 13
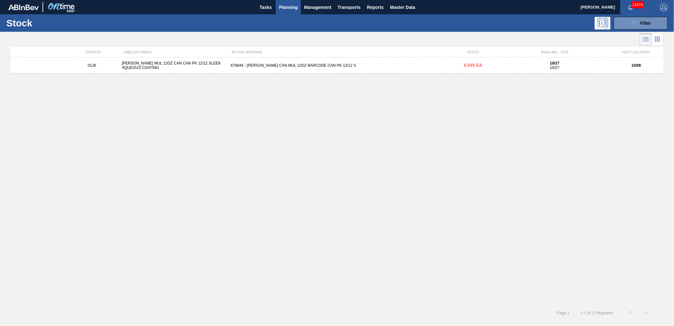
click at [324, 68] on div "01JK [PERSON_NAME] MUL 12OZ CAN CAN PK 12/12 SLEEK AQUEOUS COATING 676844 - [PE…" at bounding box center [336, 65] width 653 height 16
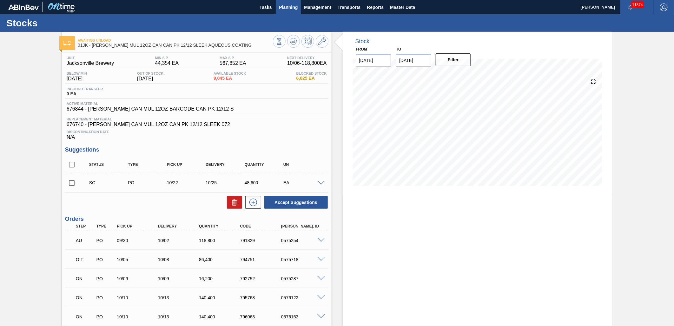
click at [287, 7] on span "Planning" at bounding box center [288, 7] width 19 height 8
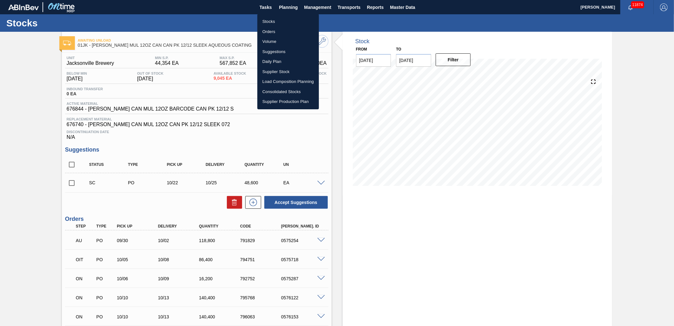
click at [284, 8] on div at bounding box center [337, 163] width 674 height 326
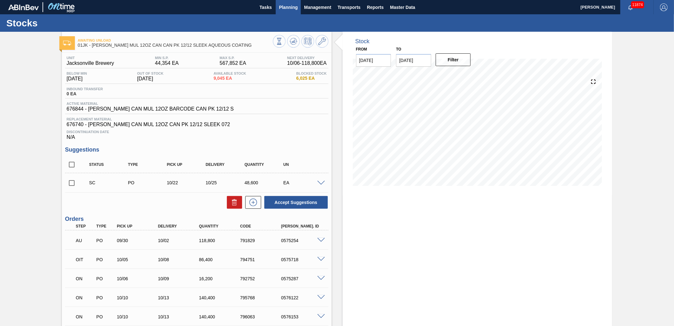
click at [284, 6] on span "Planning" at bounding box center [288, 7] width 19 height 8
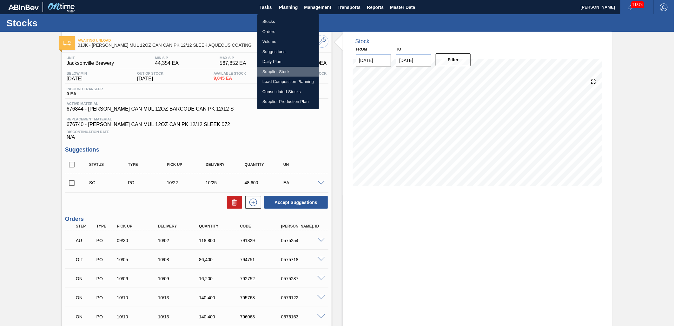
click at [303, 75] on li "Supplier Stock" at bounding box center [288, 72] width 62 height 10
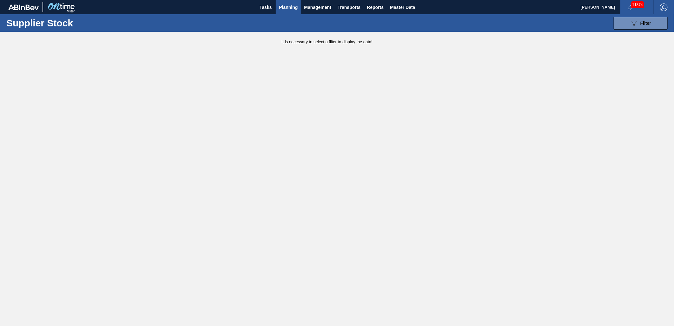
click at [290, 6] on span "Planning" at bounding box center [288, 7] width 19 height 8
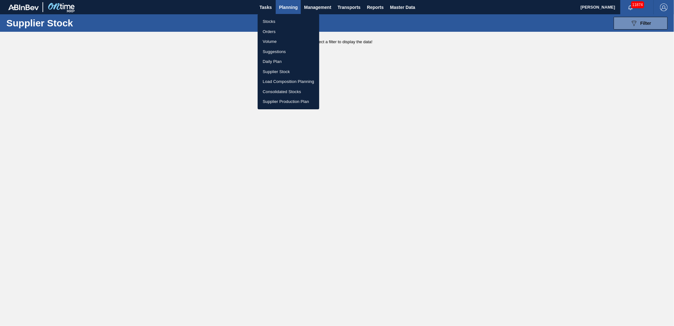
click at [297, 79] on li "Load Composition Planning" at bounding box center [289, 81] width 62 height 10
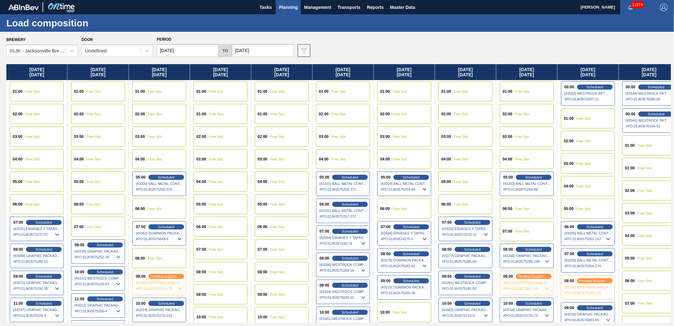
click at [202, 44] on input "[DATE]" at bounding box center [188, 50] width 62 height 13
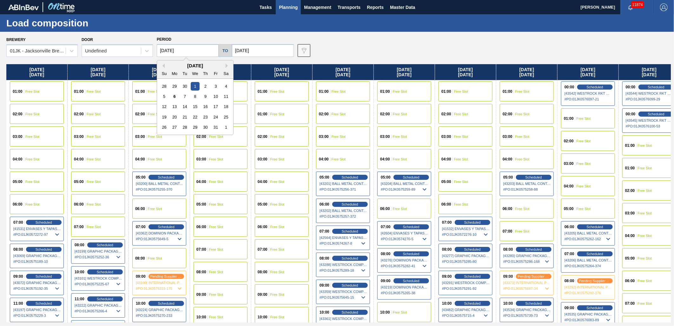
click at [166, 67] on div "[DATE]" at bounding box center [195, 65] width 76 height 5
click at [162, 66] on button "Previous Month" at bounding box center [162, 65] width 4 height 4
click at [177, 87] on div "1" at bounding box center [174, 86] width 9 height 9
type input "[DATE]"
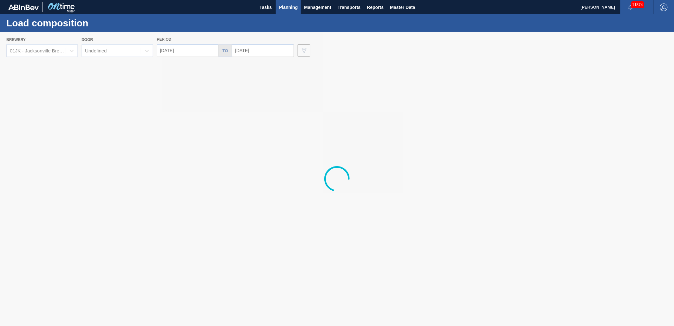
click at [264, 51] on div at bounding box center [337, 179] width 674 height 294
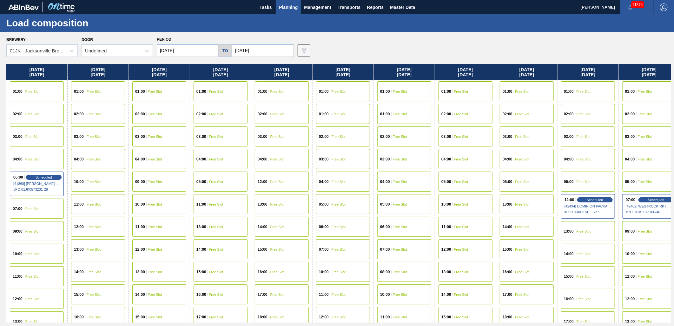
click at [175, 97] on div "01:00 Free Slot" at bounding box center [159, 91] width 54 height 20
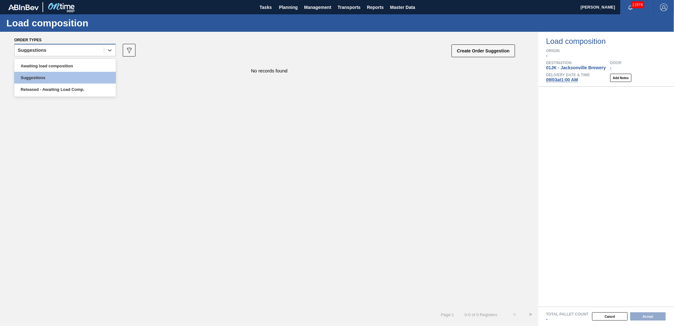
click at [97, 50] on div "Suggestions" at bounding box center [59, 50] width 89 height 9
click at [82, 95] on div "Awaiting load composition Suggestions Released - Awaiting Load Comp." at bounding box center [65, 78] width 102 height 38
click at [84, 90] on div "Released - Awaiting Load Comp." at bounding box center [65, 89] width 102 height 12
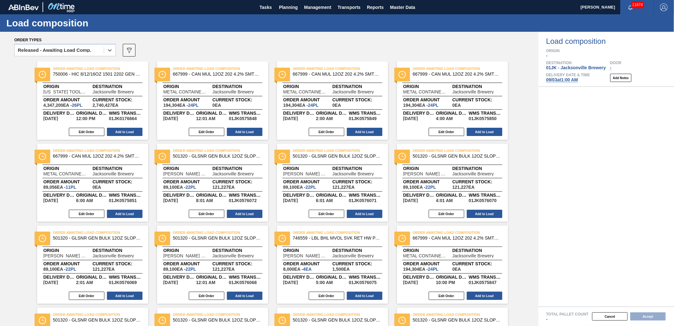
click at [181, 42] on div "Order types" at bounding box center [264, 40] width 501 height 6
click at [103, 54] on div "Released - Awaiting Load Comp." at bounding box center [59, 50] width 89 height 9
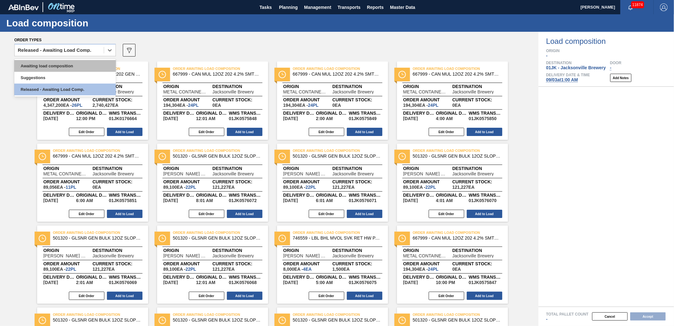
click at [90, 61] on div "Awaiting load composition" at bounding box center [65, 66] width 102 height 12
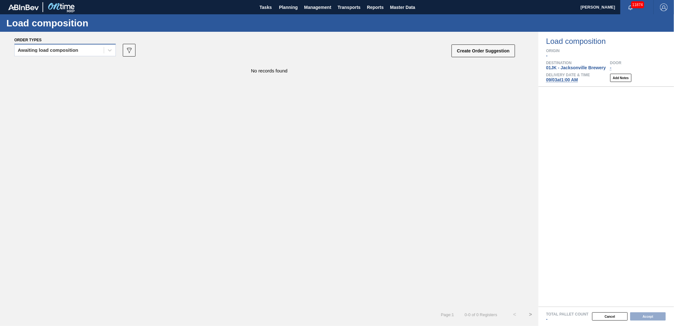
click at [88, 49] on div "Awaiting load composition" at bounding box center [59, 50] width 89 height 9
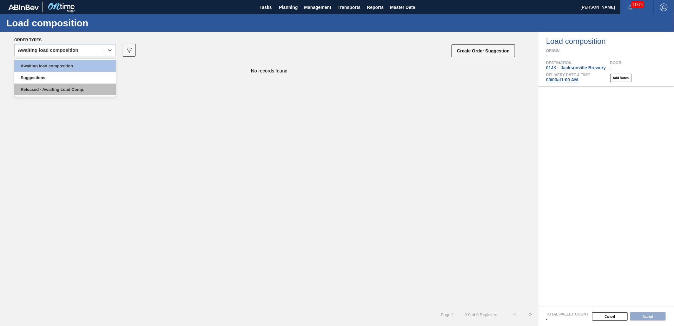
click at [36, 91] on div "Released - Awaiting Load Comp." at bounding box center [65, 89] width 102 height 12
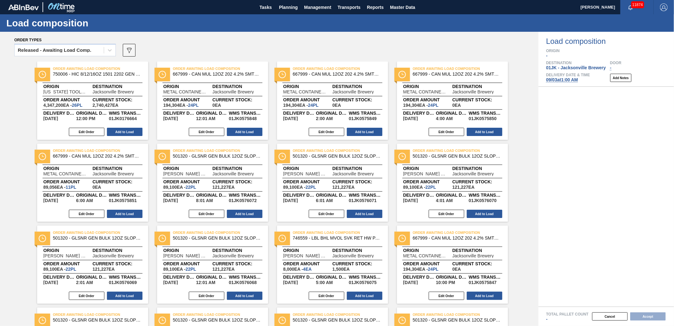
click at [126, 50] on icon "089F7B8B-B2A5-4AFE-B5C0-19BA573D28AC" at bounding box center [129, 50] width 8 height 8
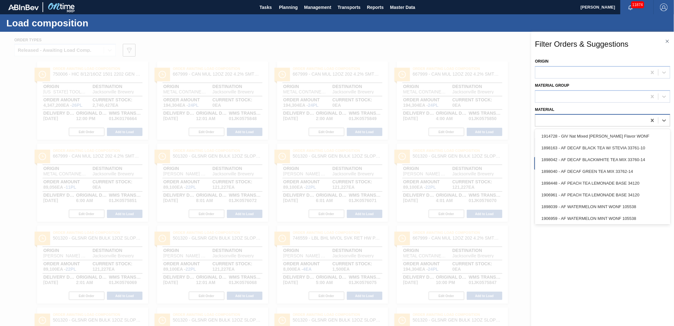
click at [625, 119] on div at bounding box center [590, 120] width 111 height 9
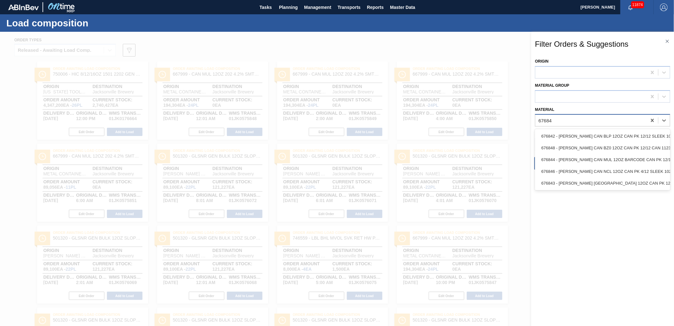
type input "676844"
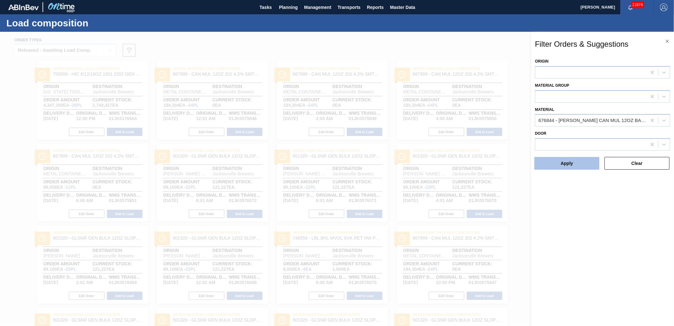
click at [583, 157] on button "Apply" at bounding box center [566, 163] width 65 height 13
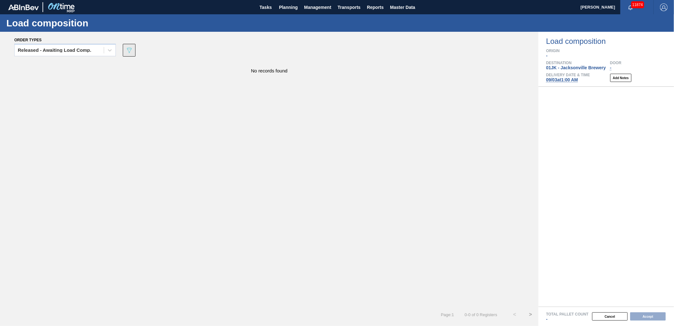
click at [128, 52] on icon "089F7B8B-B2A5-4AFE-B5C0-19BA573D28AC" at bounding box center [129, 50] width 8 height 8
